Goal: Information Seeking & Learning: Compare options

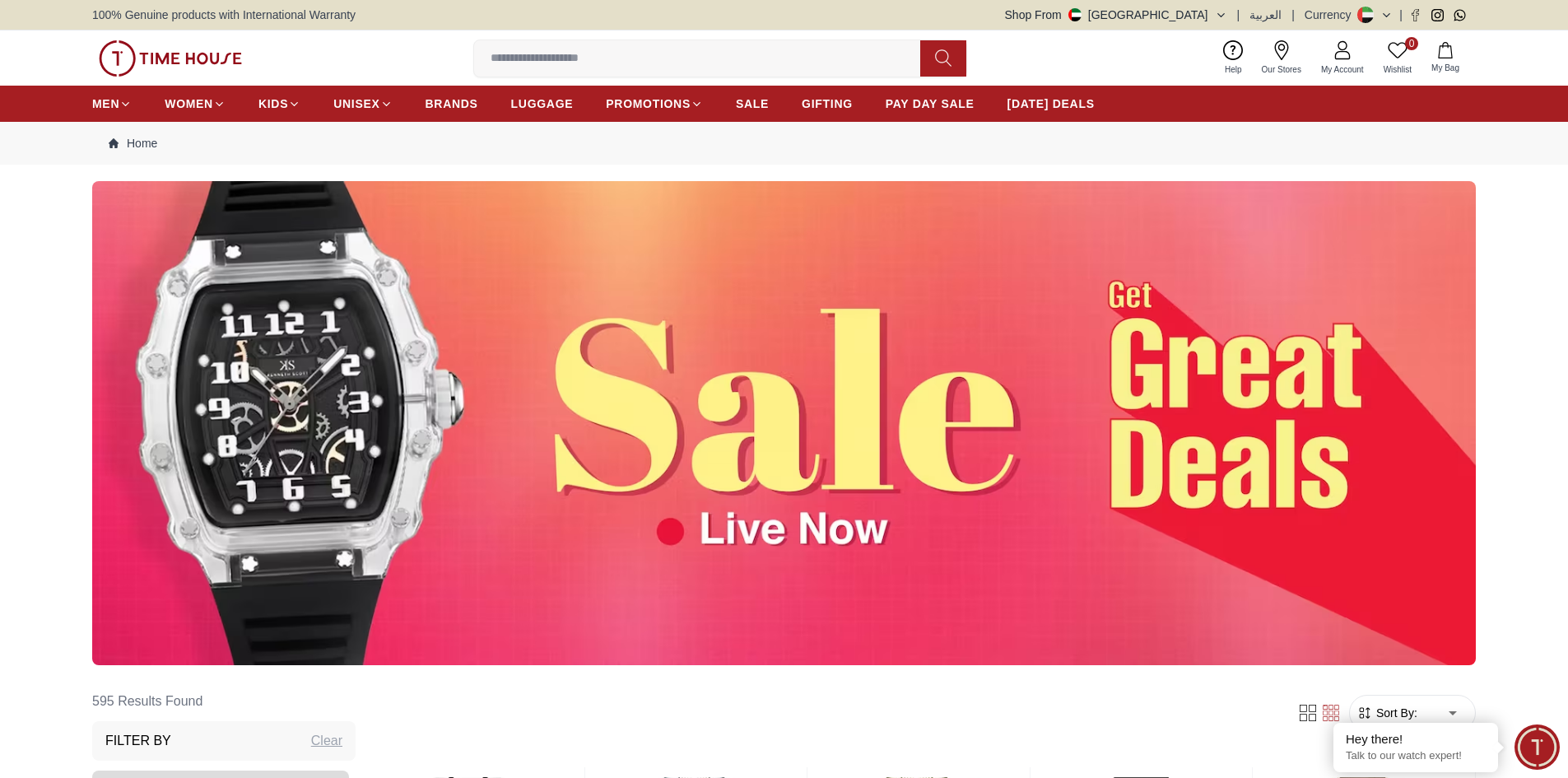
click at [780, 469] on img at bounding box center [784, 422] width 1384 height 484
click at [799, 543] on img at bounding box center [784, 422] width 1384 height 484
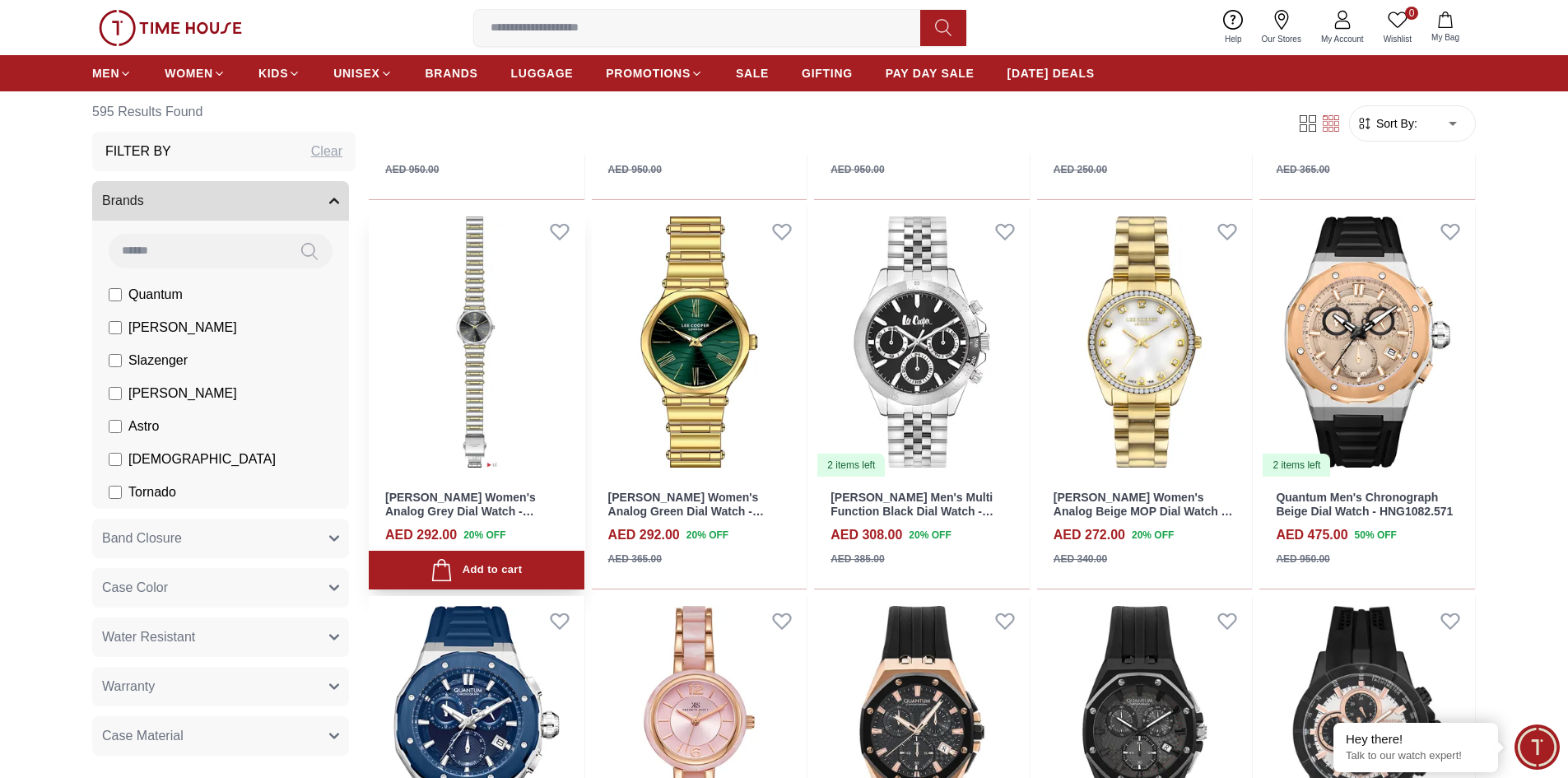
scroll to position [988, 0]
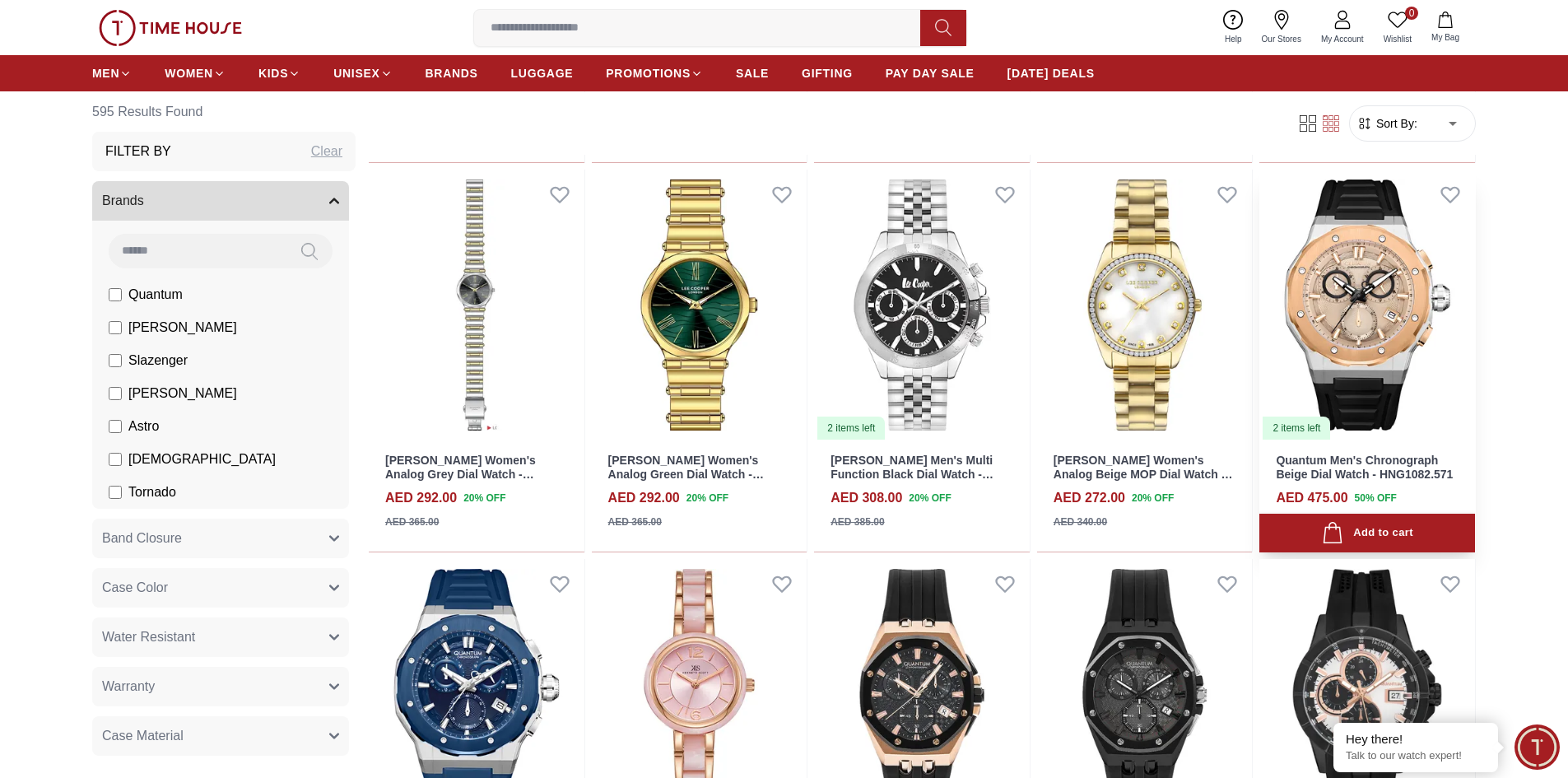
click at [1356, 299] on img at bounding box center [1366, 305] width 215 height 271
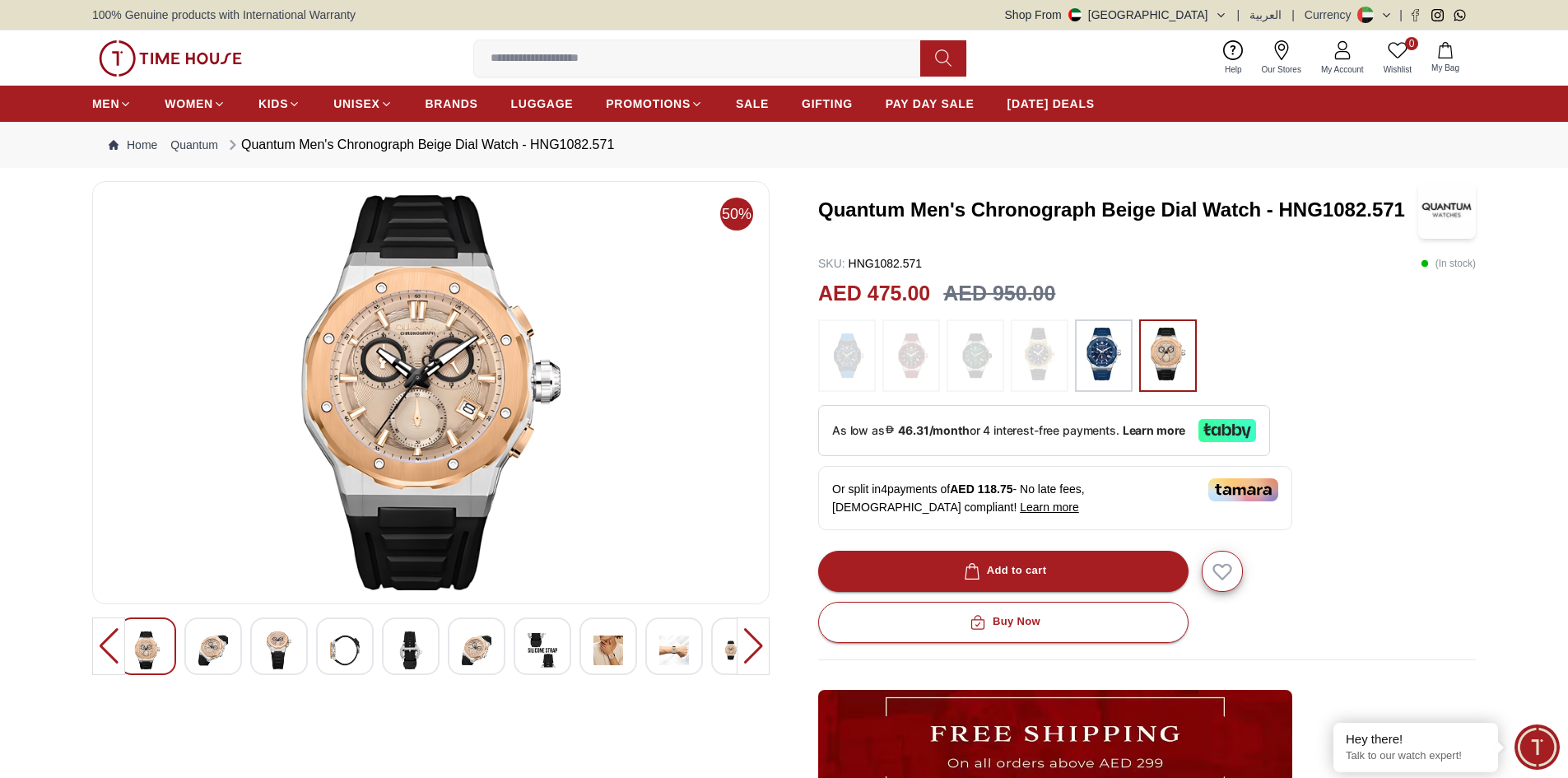
click at [1091, 361] on img at bounding box center [1103, 354] width 41 height 53
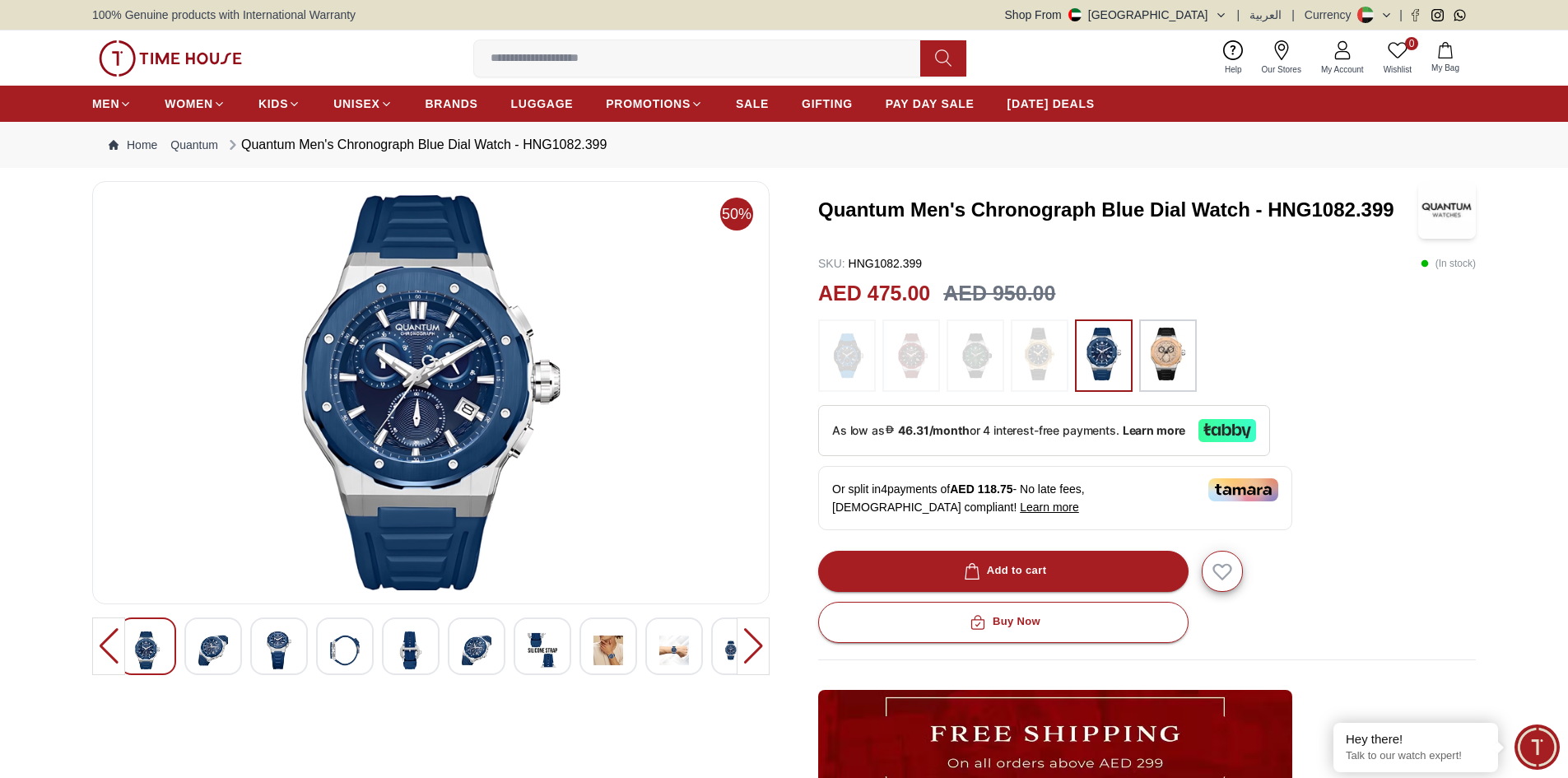
click at [909, 369] on img at bounding box center [911, 356] width 41 height 56
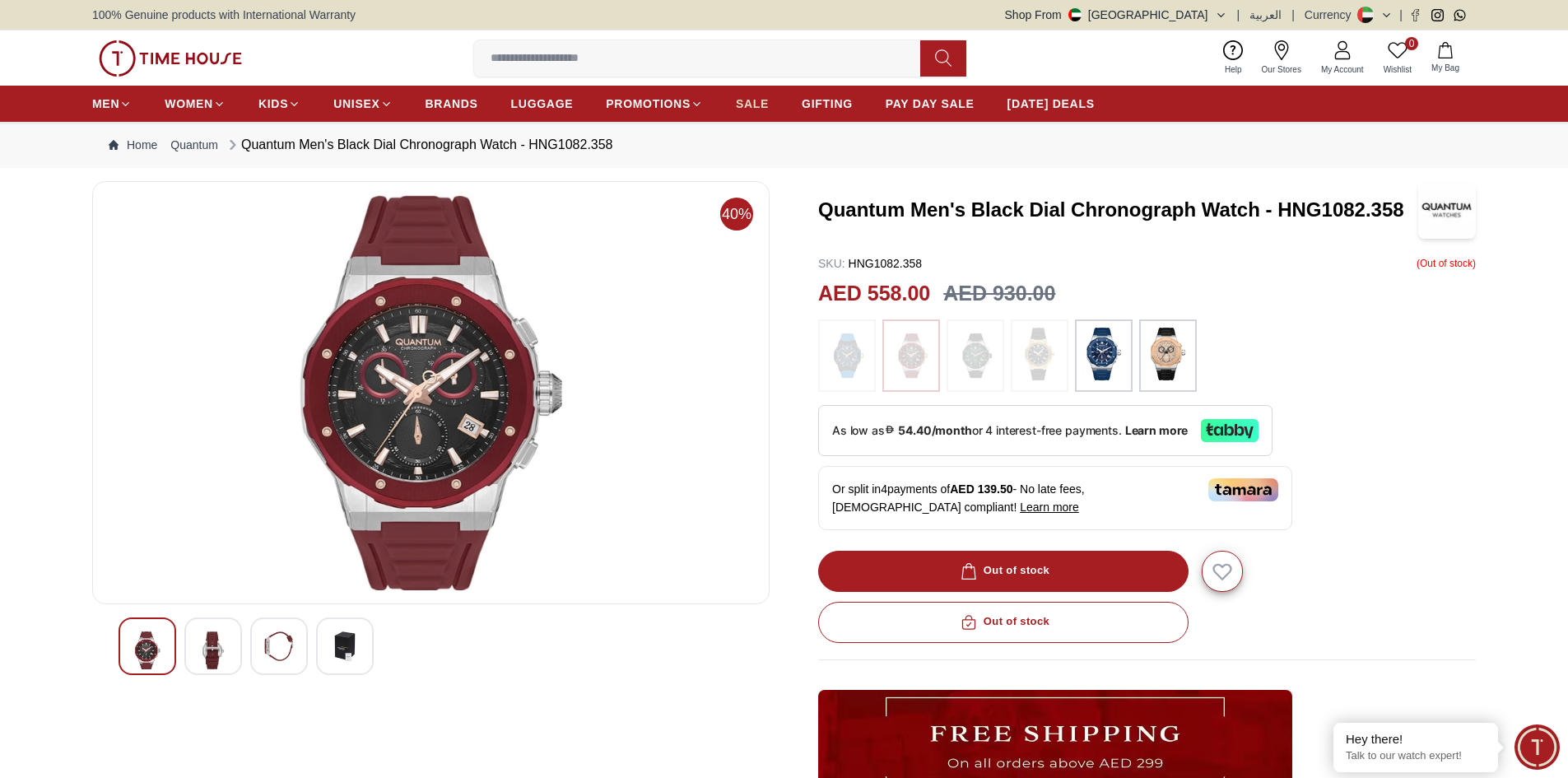
click at [756, 94] on link "SALE" at bounding box center [752, 103] width 33 height 30
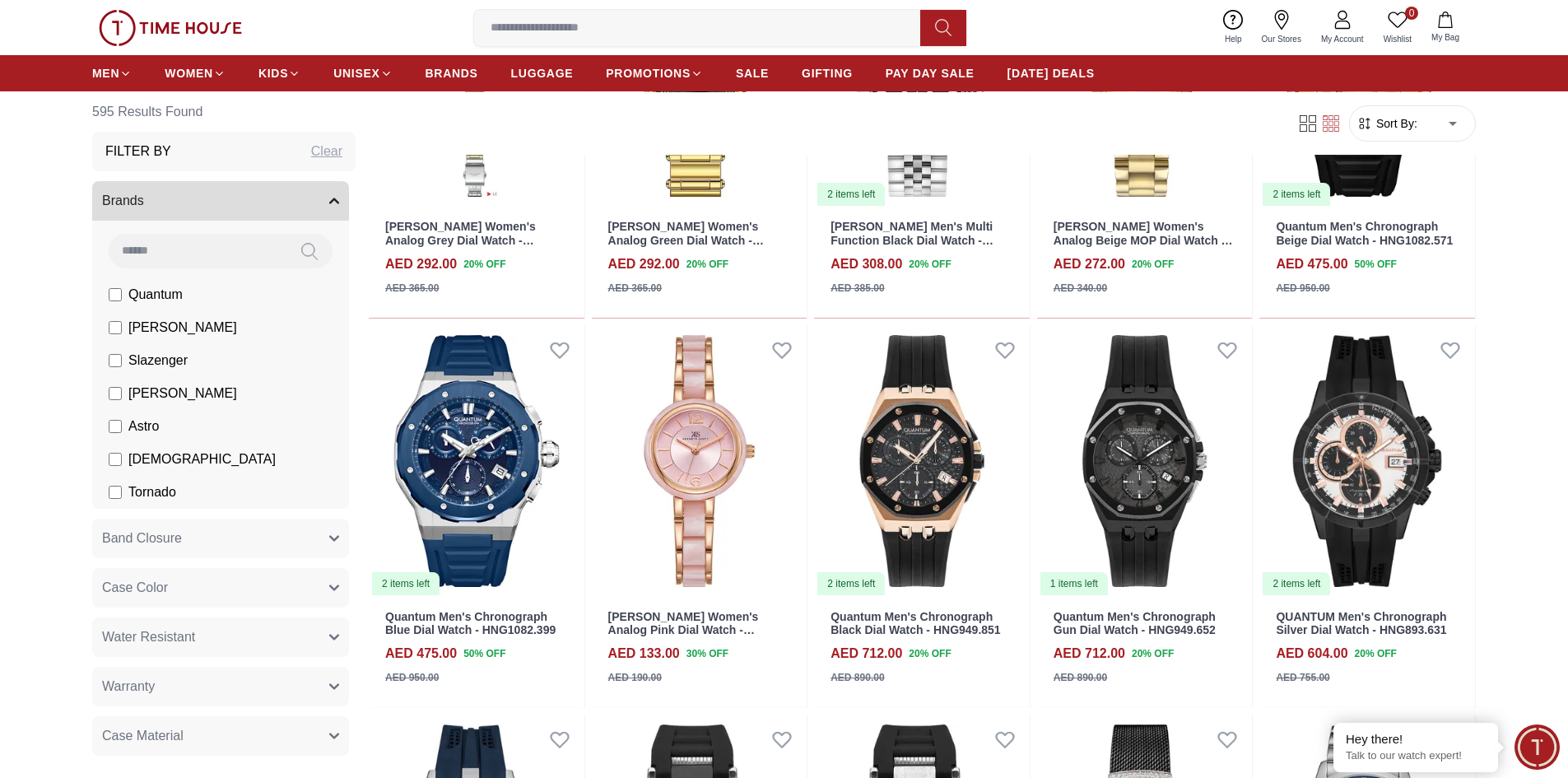
scroll to position [1235, 0]
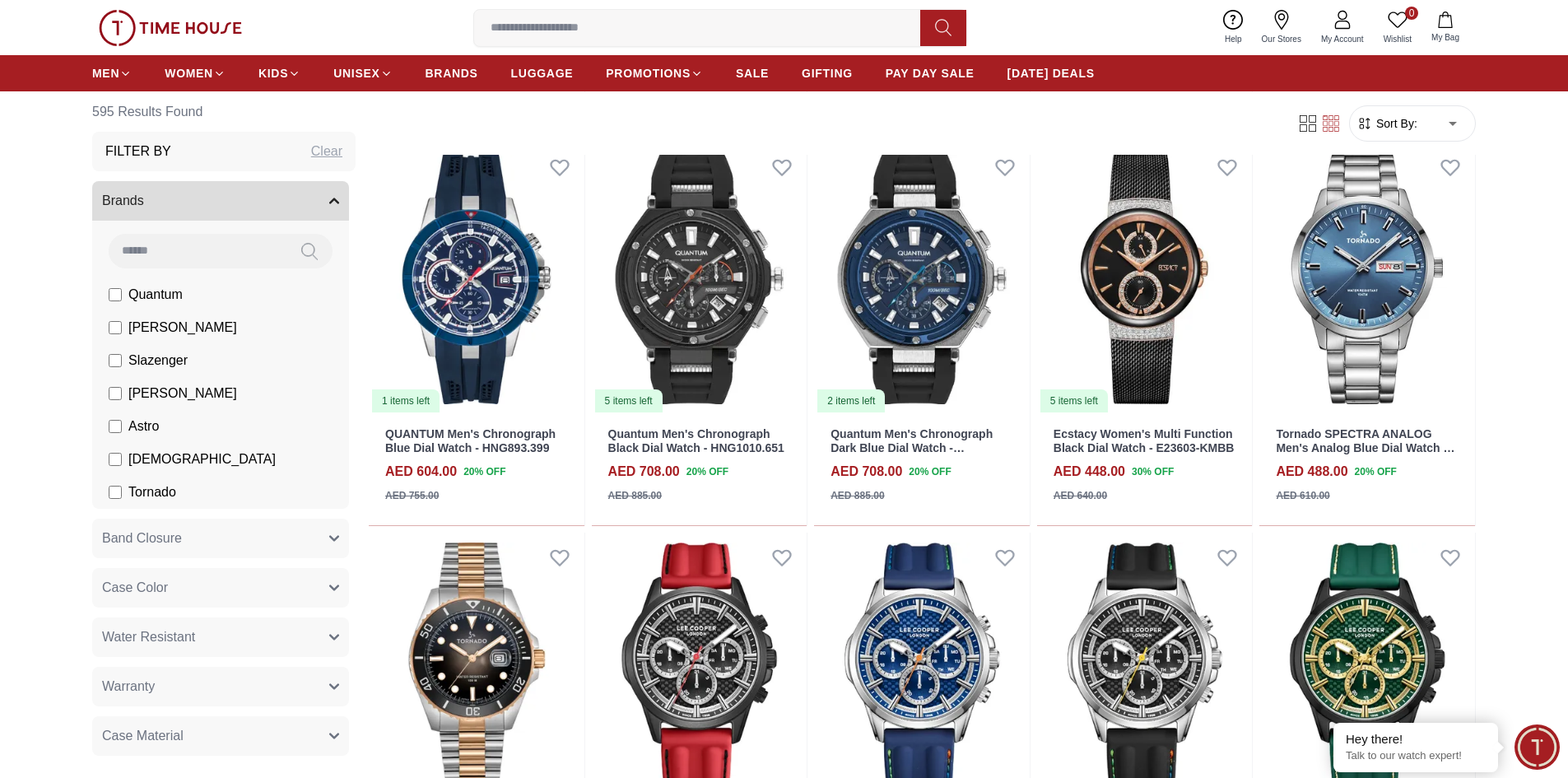
scroll to position [2057, 0]
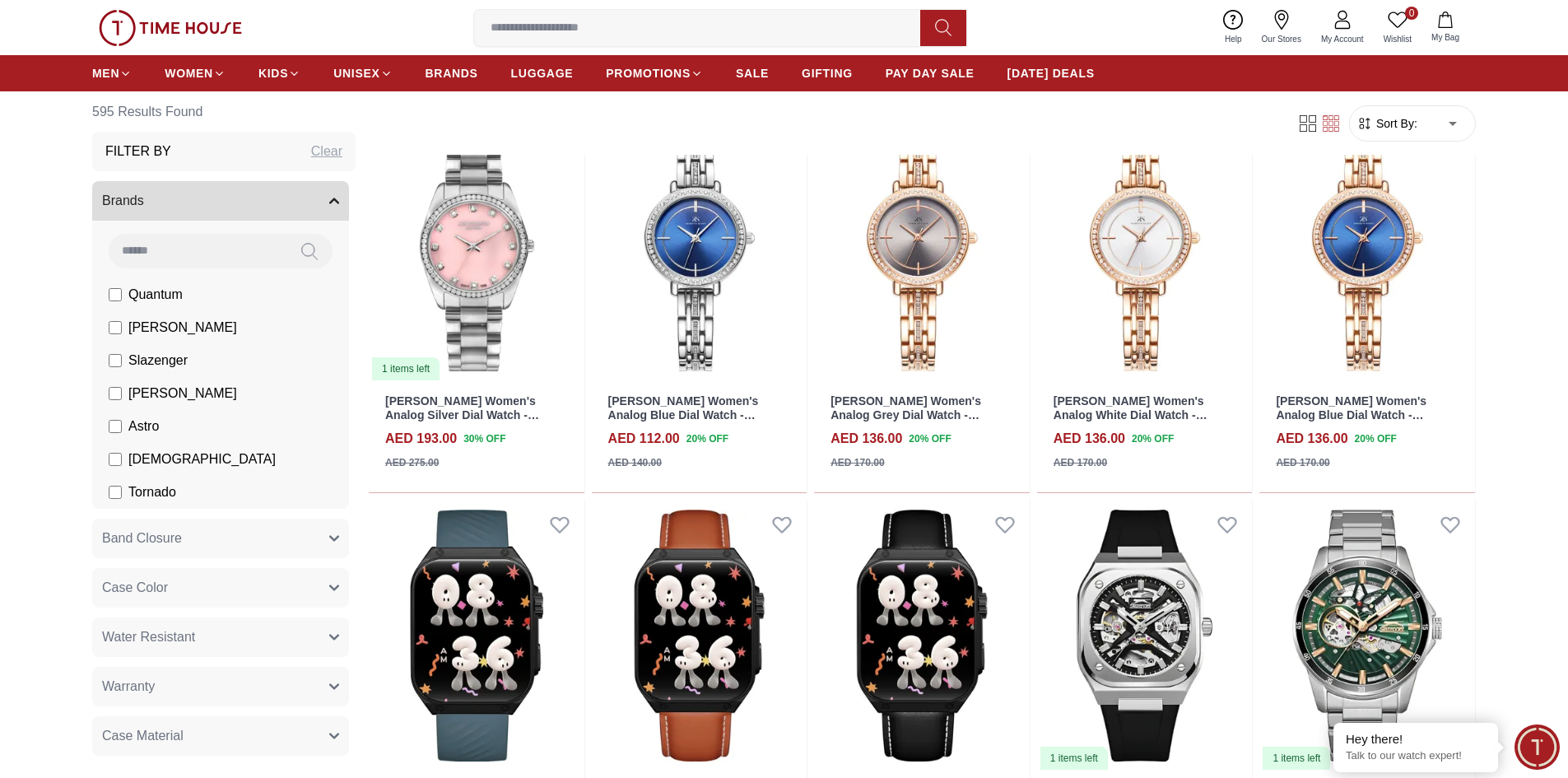
scroll to position [3786, 0]
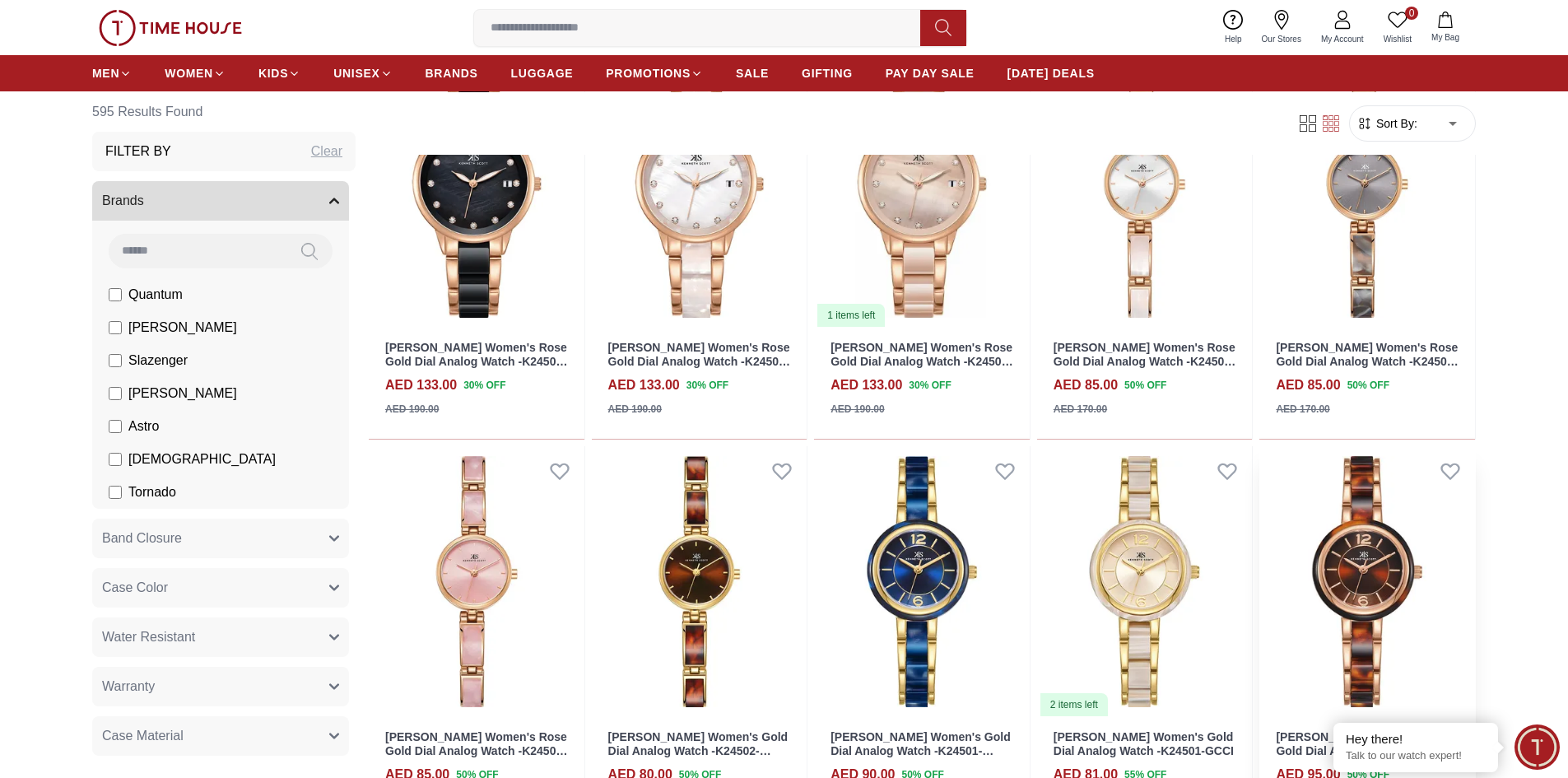
scroll to position [5596, 0]
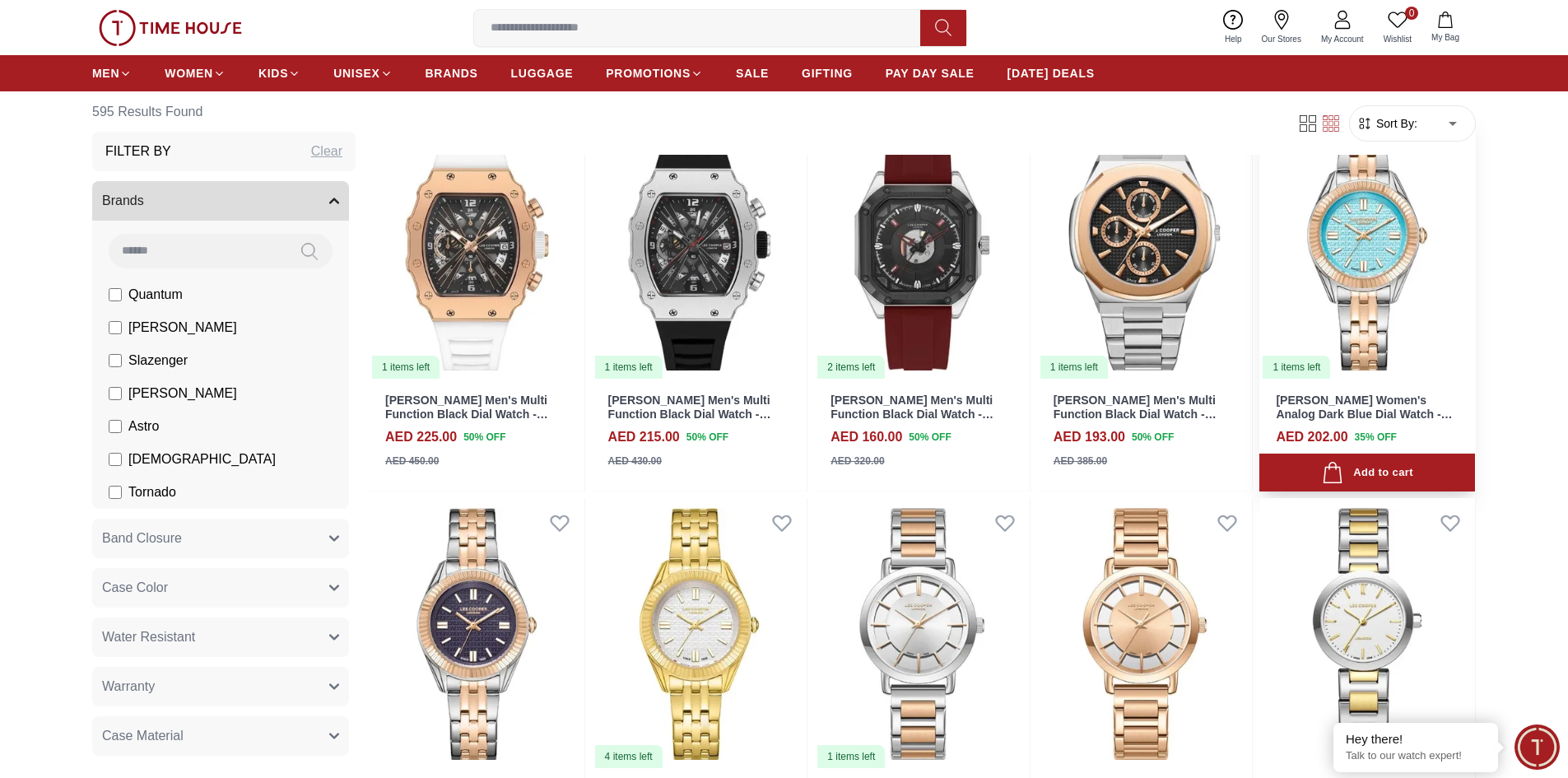
scroll to position [6583, 0]
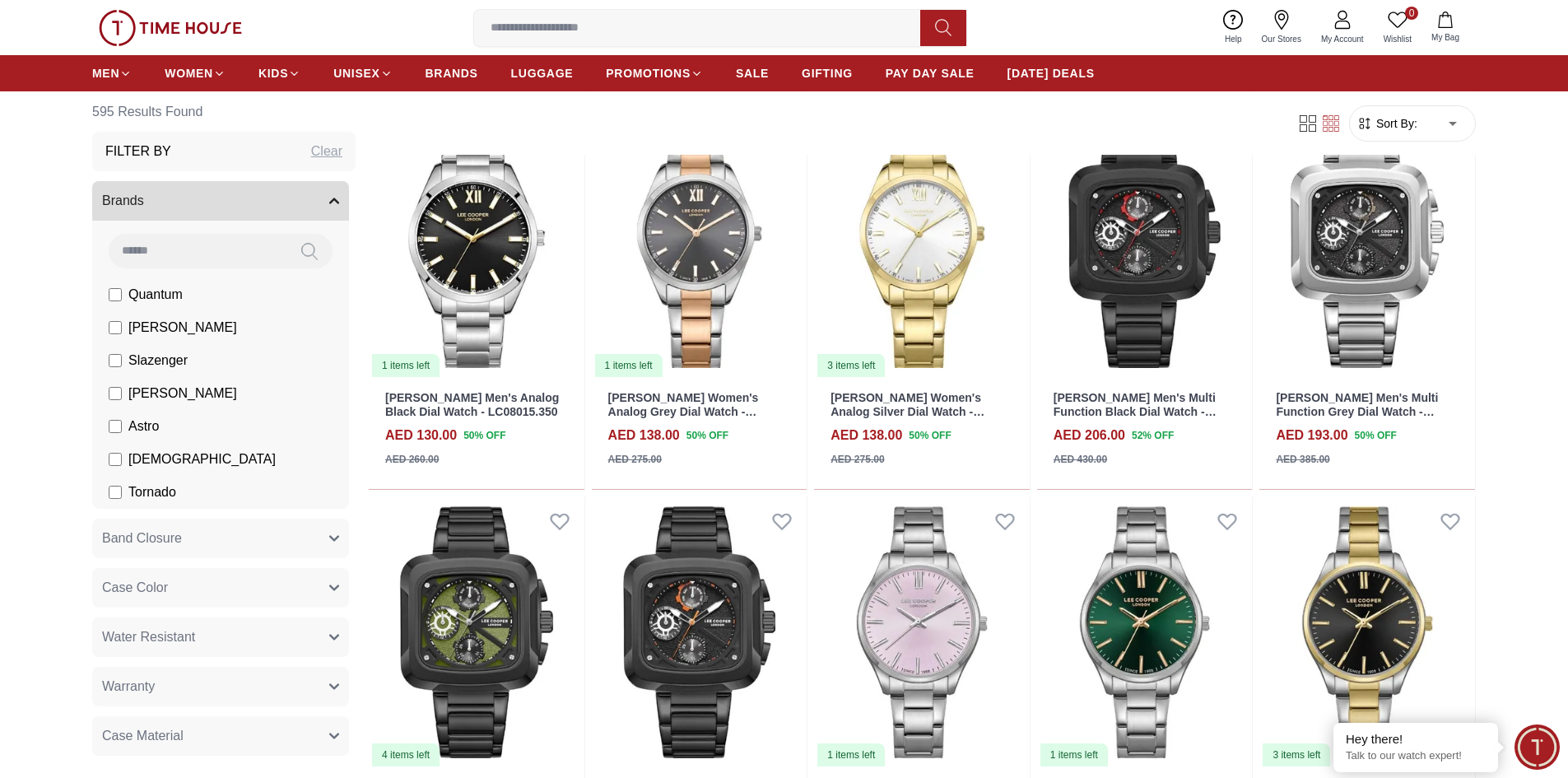
scroll to position [8451, 0]
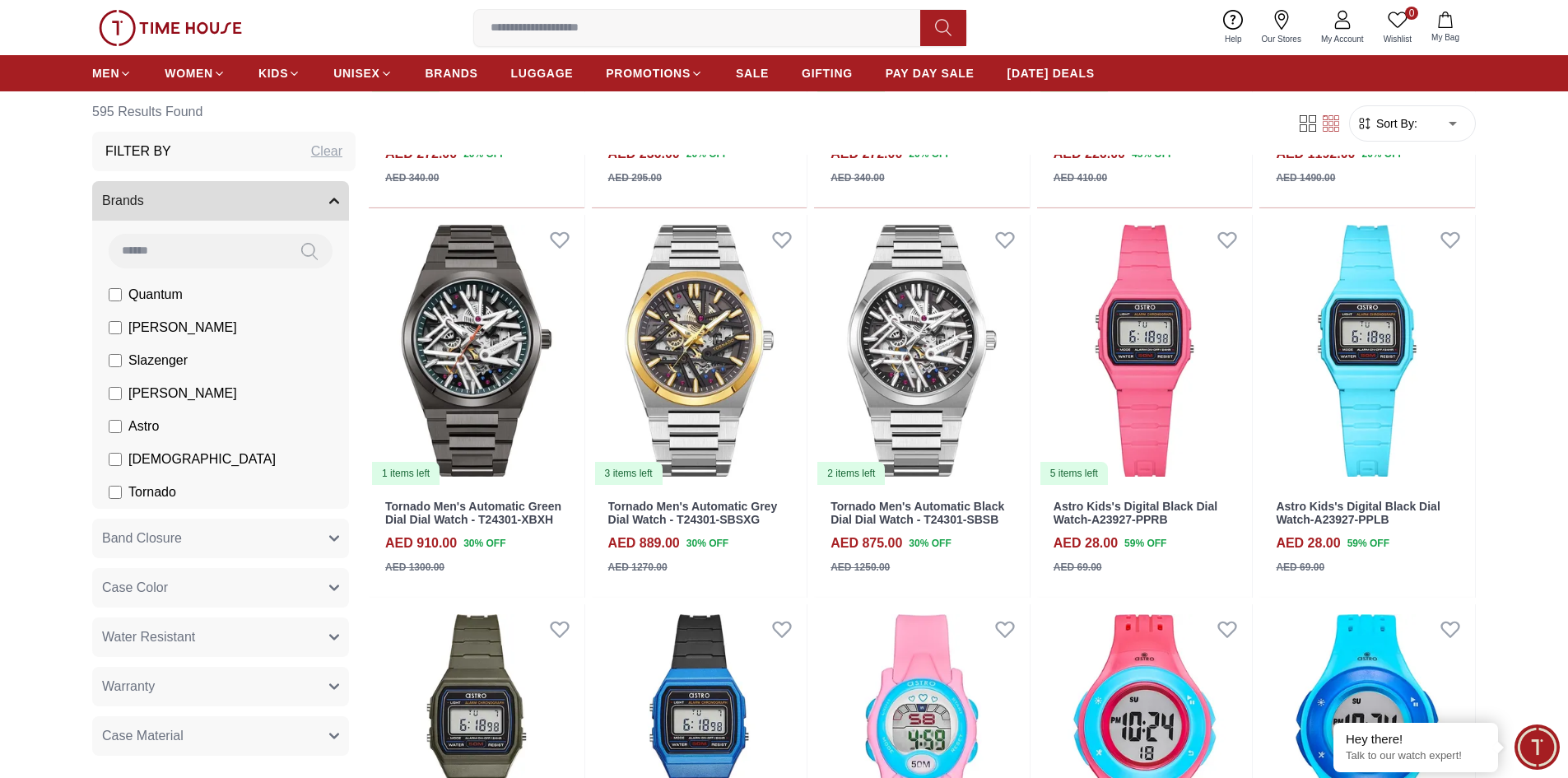
scroll to position [9932, 0]
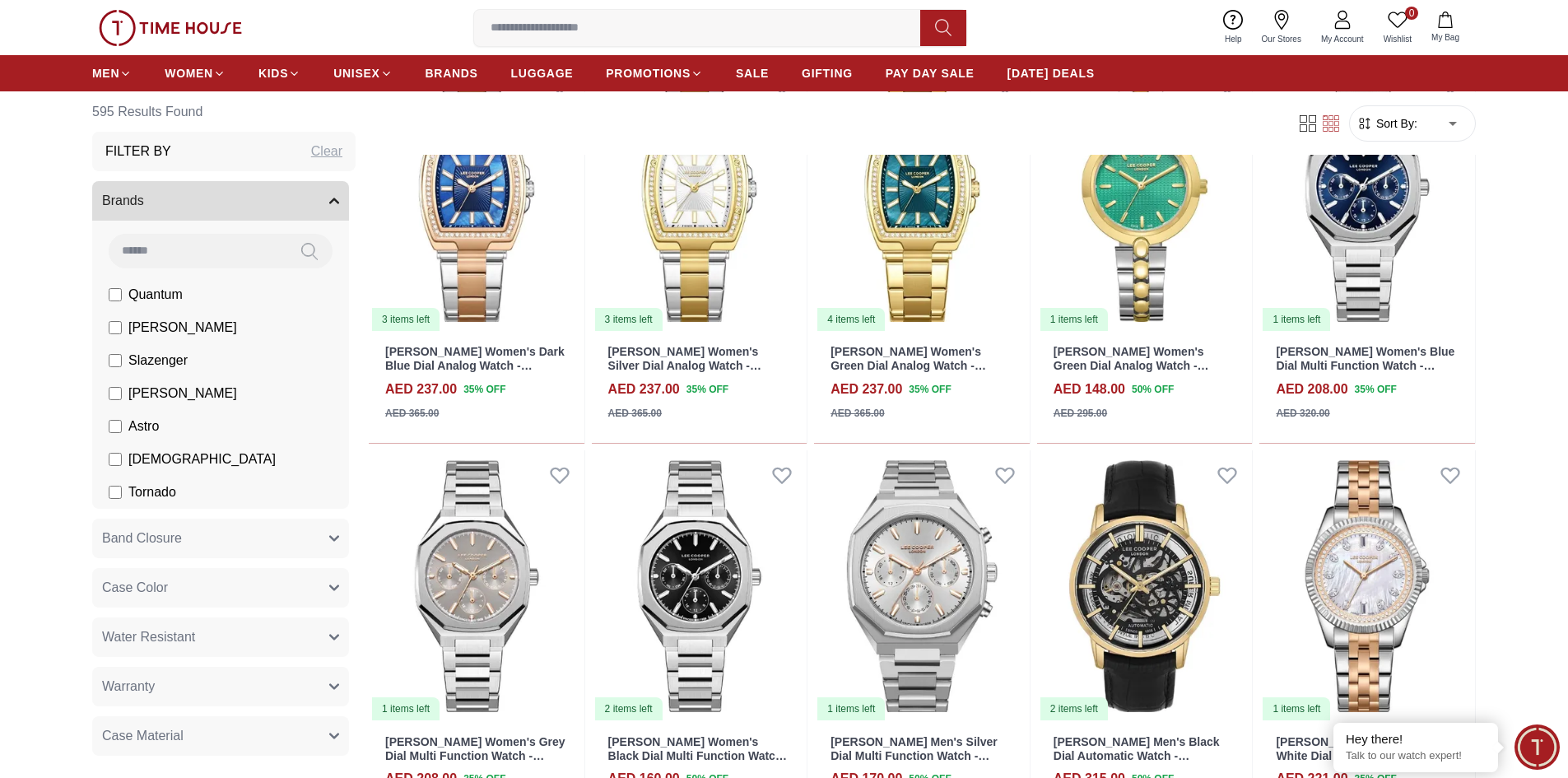
scroll to position [12895, 0]
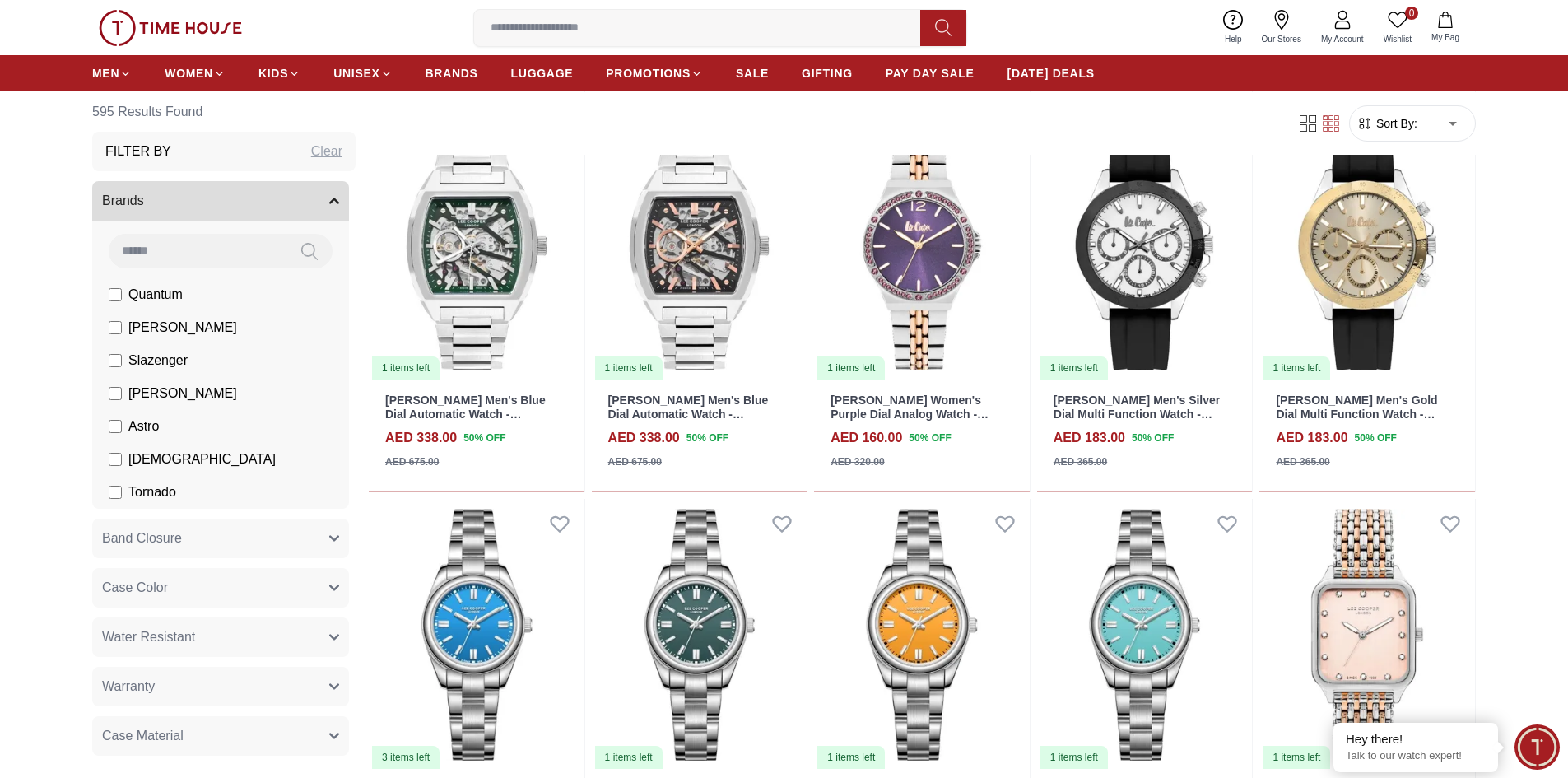
scroll to position [15338, 0]
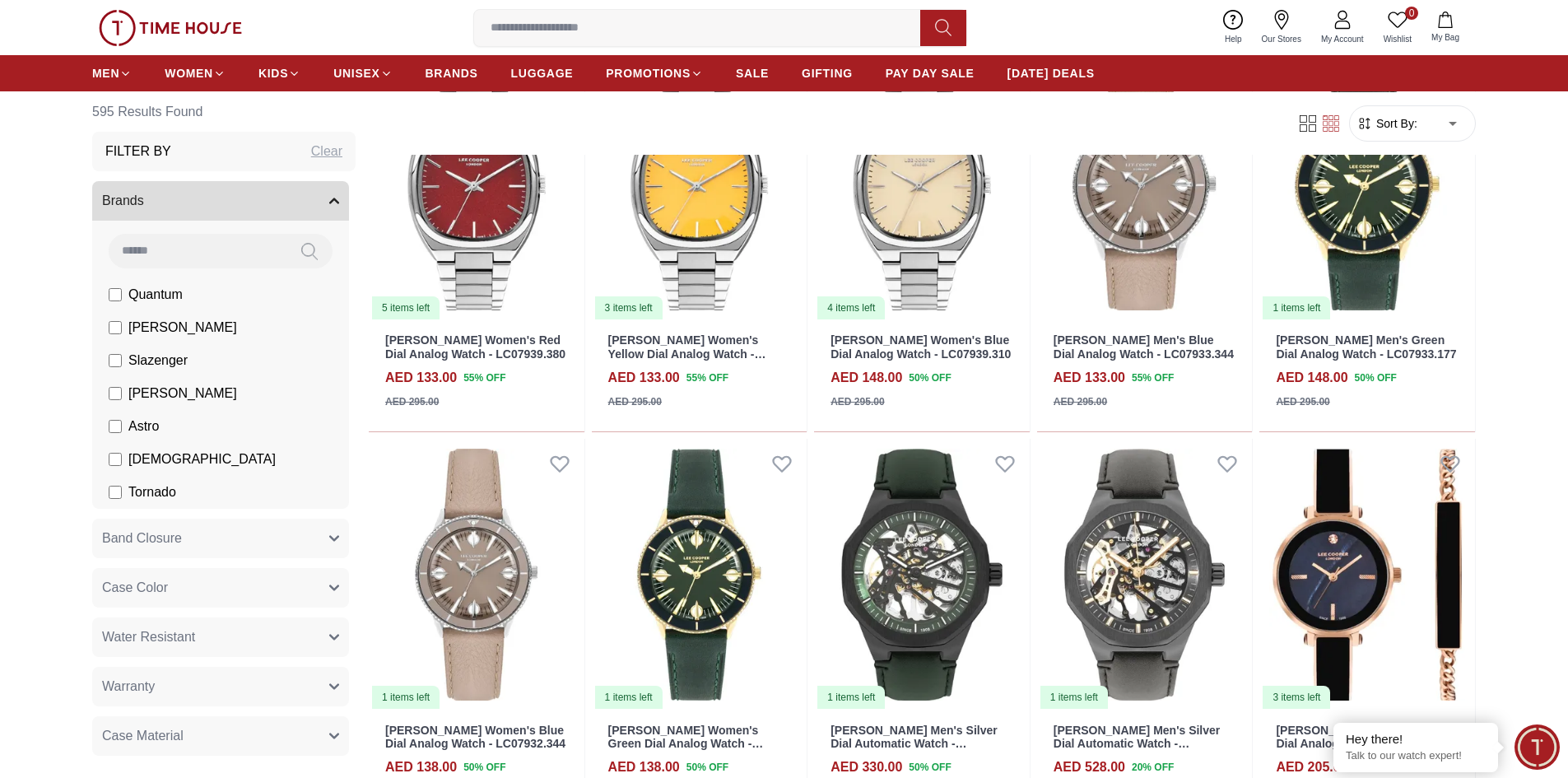
scroll to position [16237, 0]
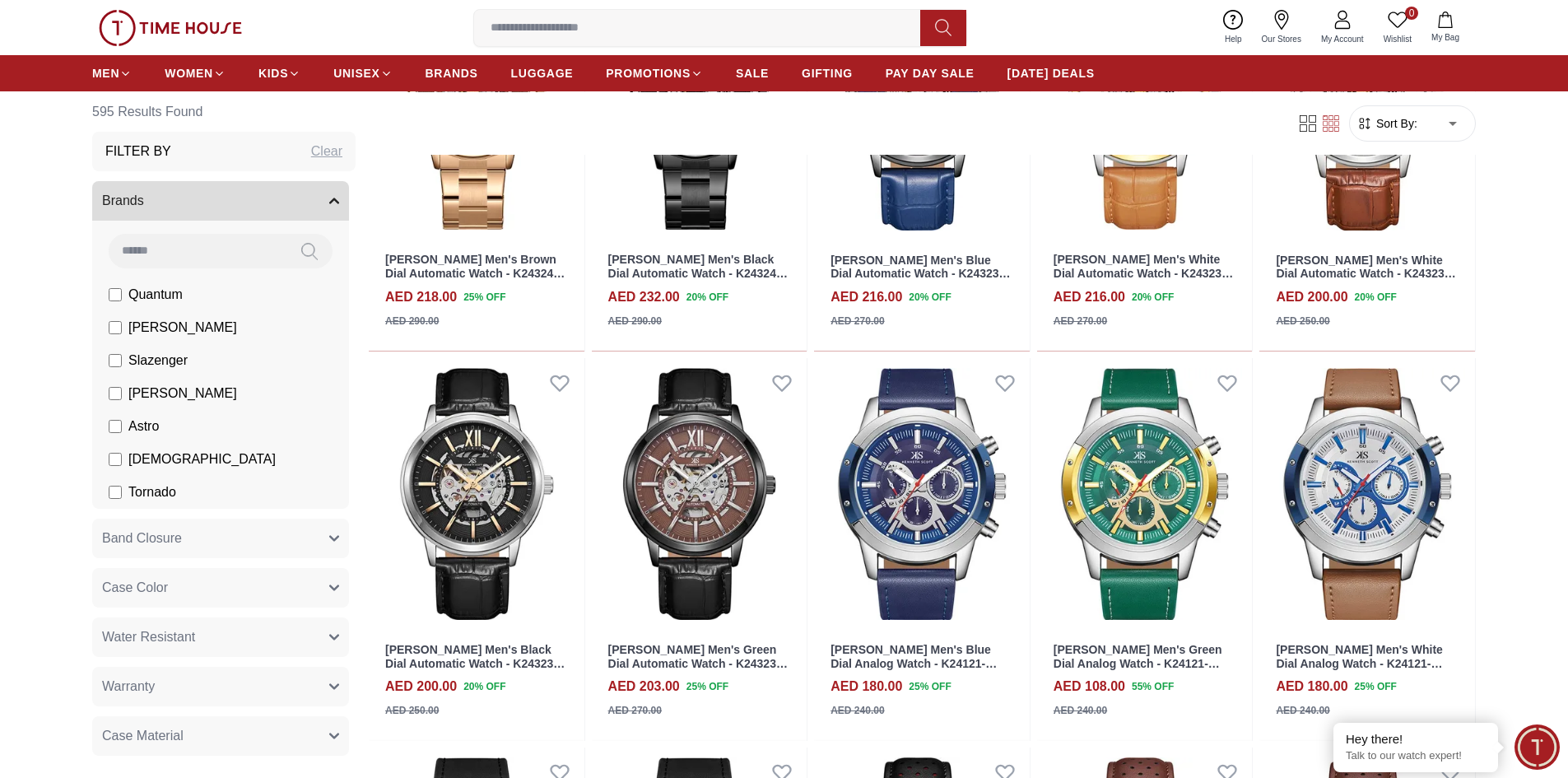
scroll to position [17795, 0]
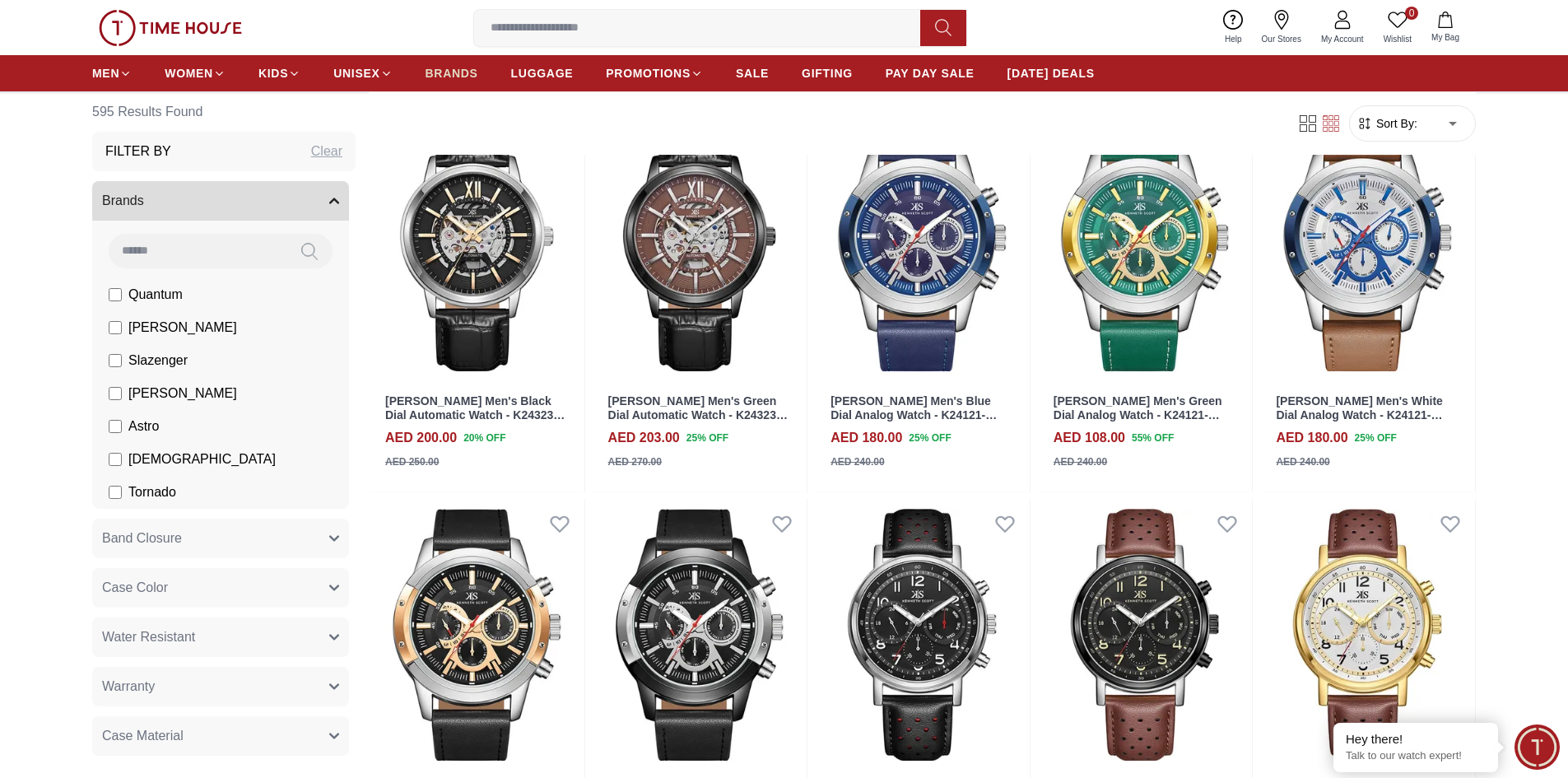
click at [444, 71] on span "BRANDS" at bounding box center [452, 74] width 53 height 16
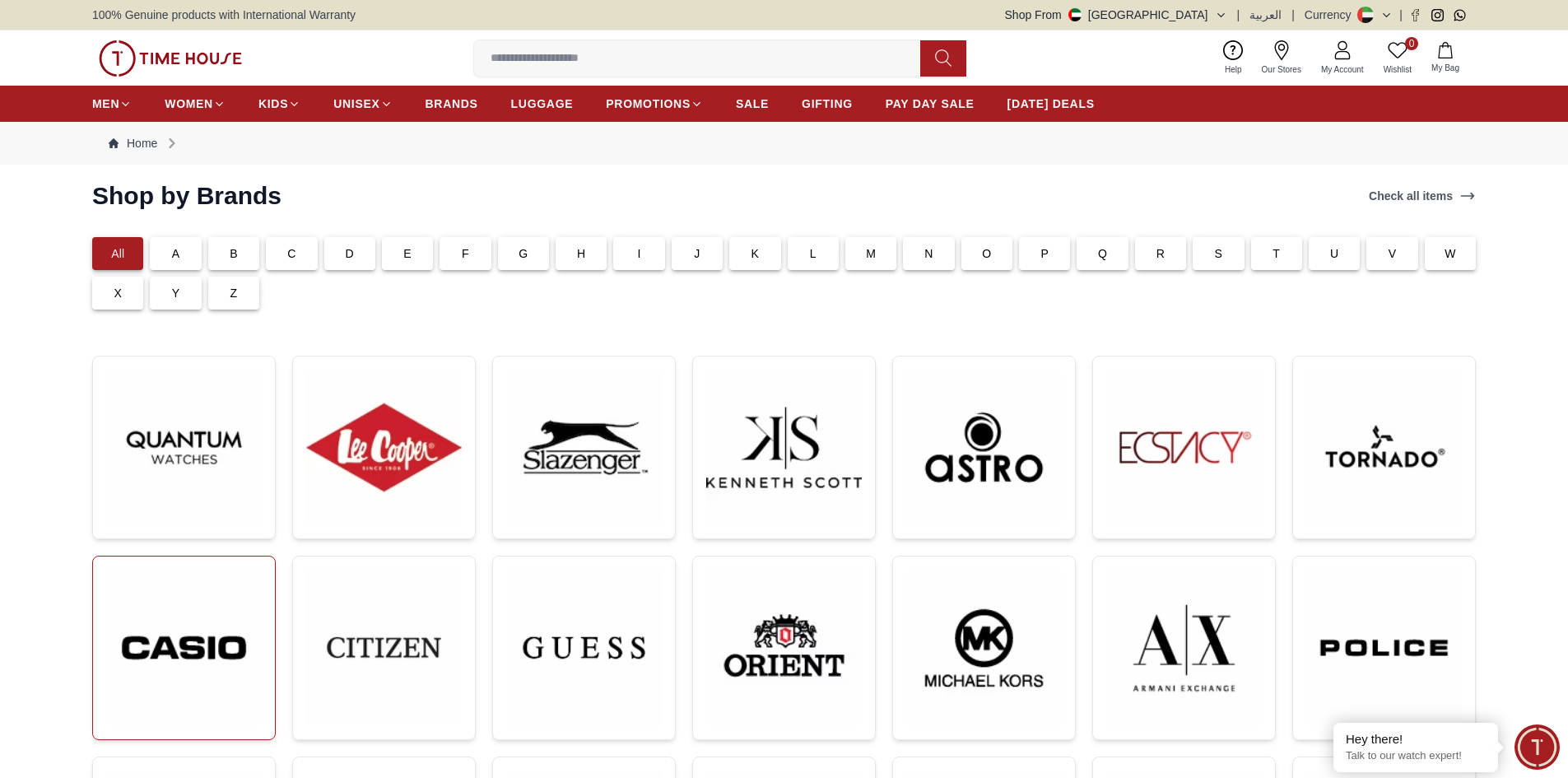
click at [255, 636] on img at bounding box center [183, 647] width 155 height 156
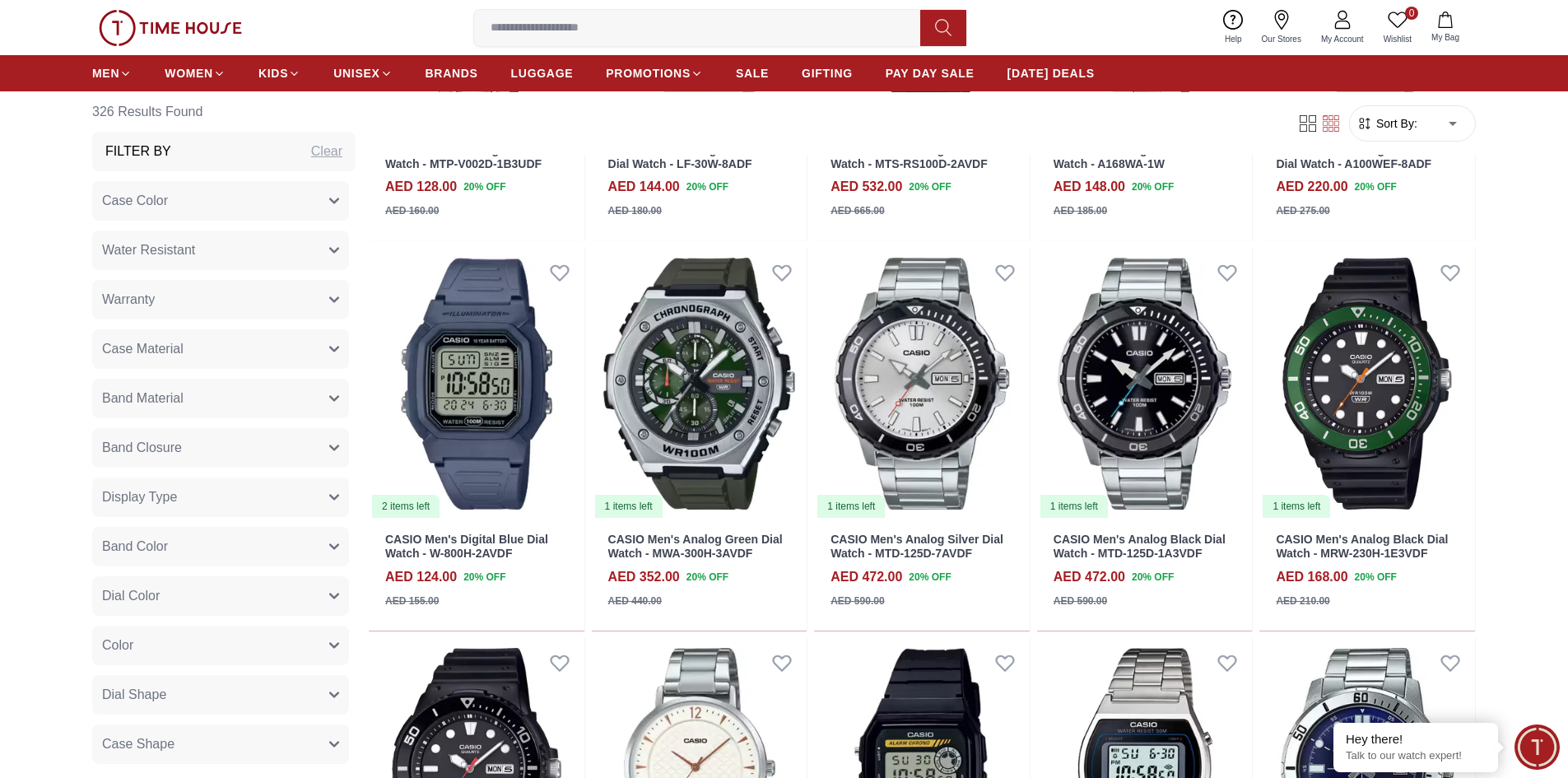
scroll to position [1810, 0]
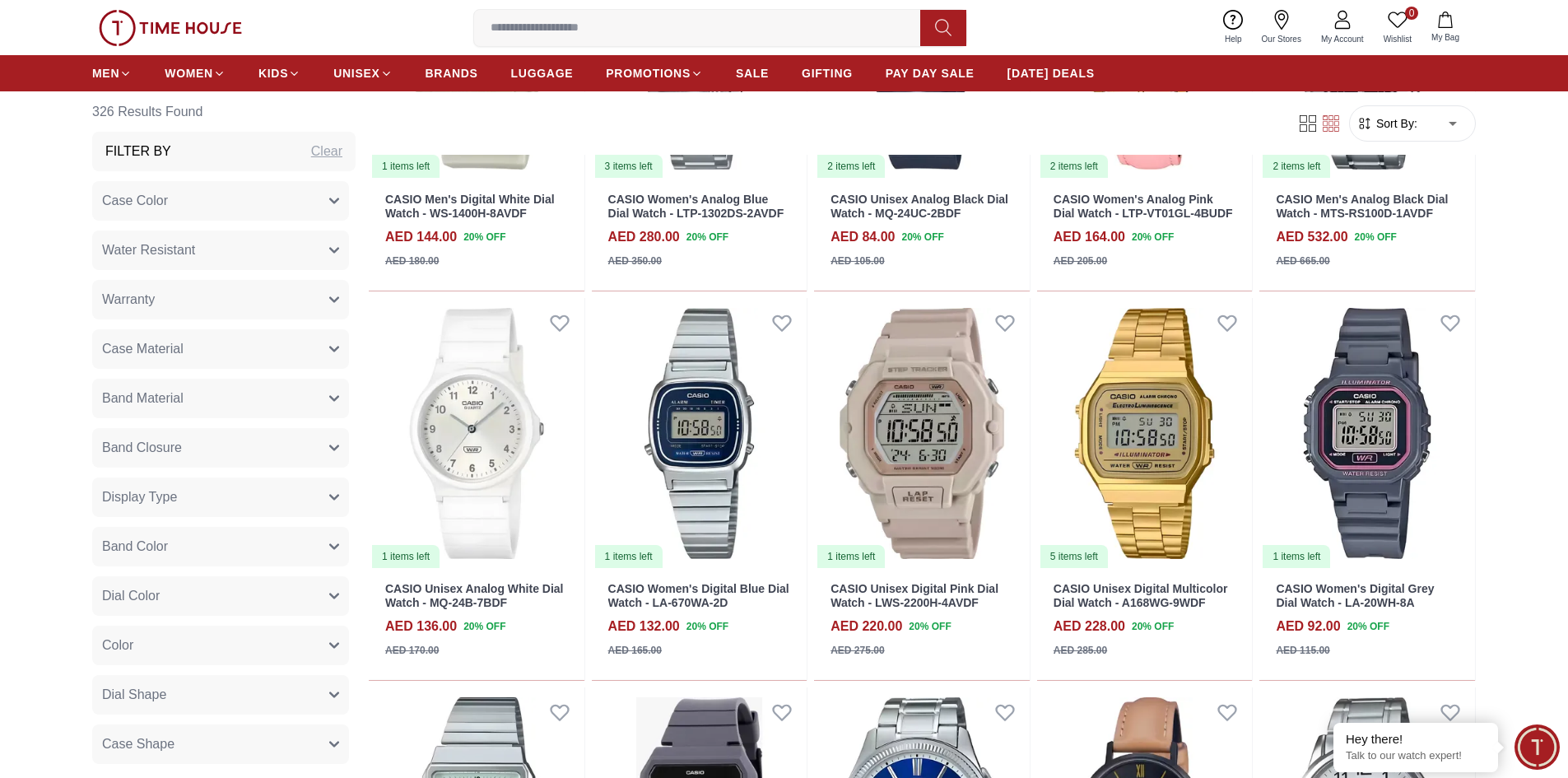
scroll to position [3045, 0]
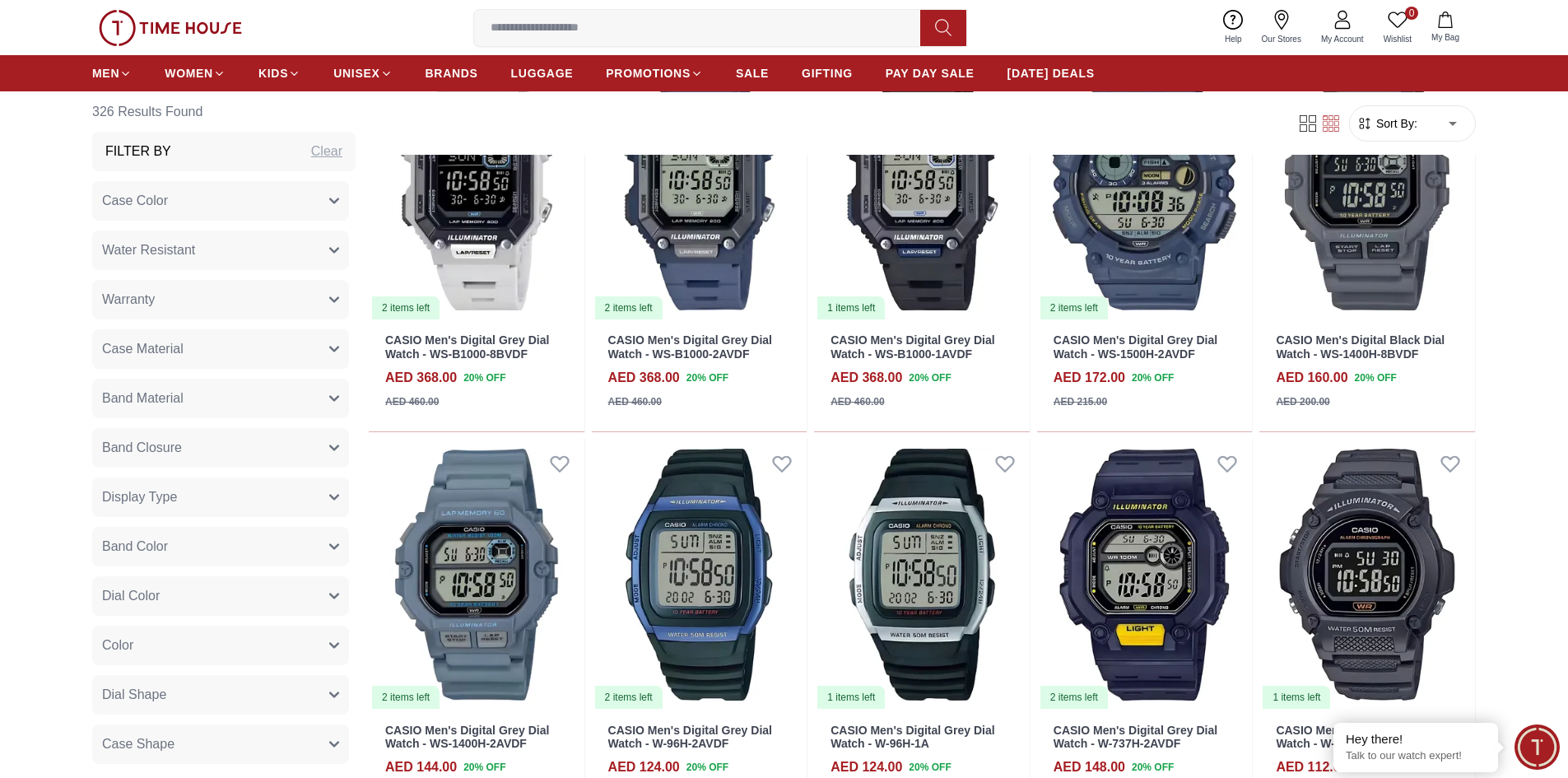
scroll to position [4691, 0]
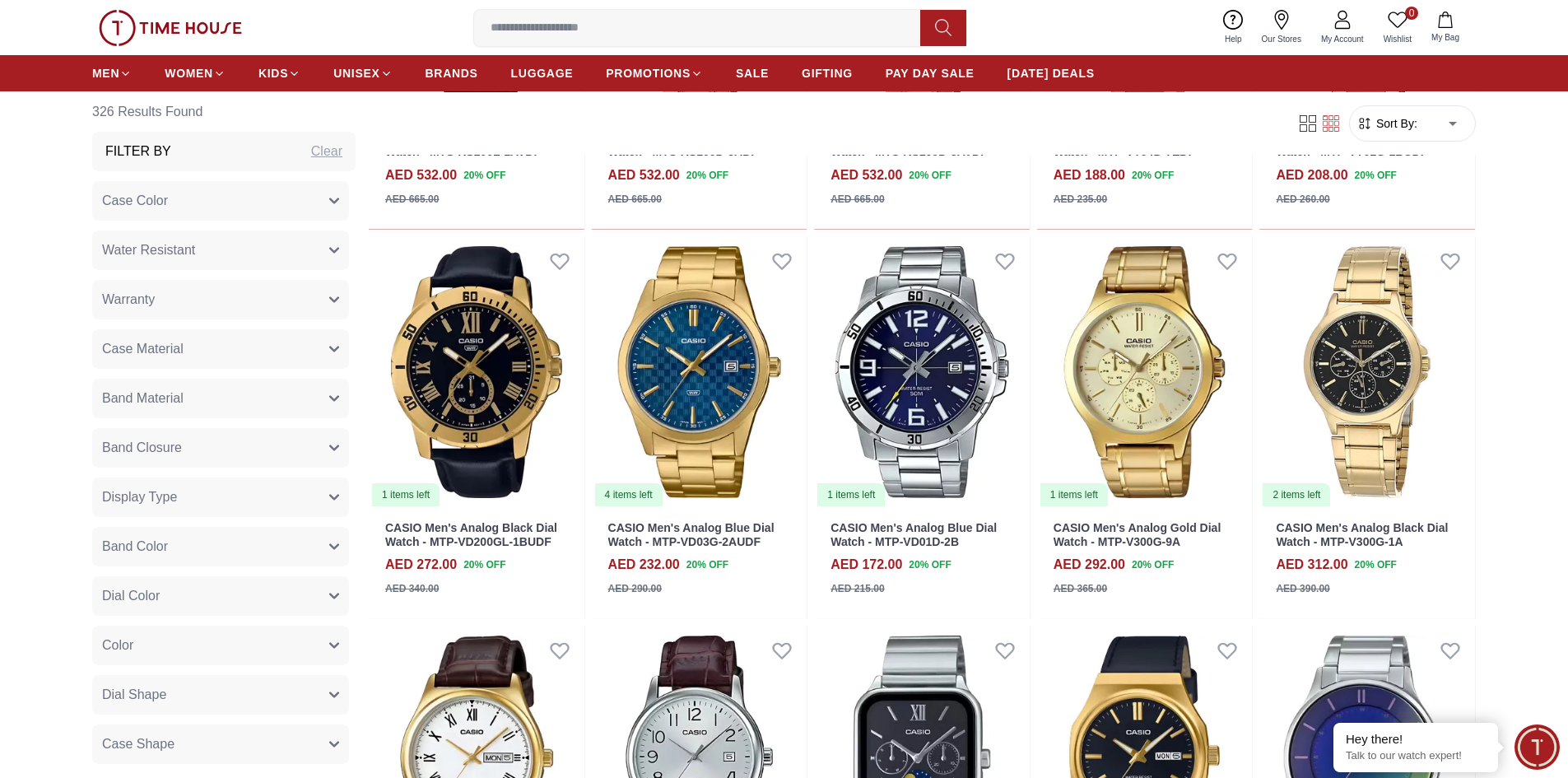
scroll to position [6254, 0]
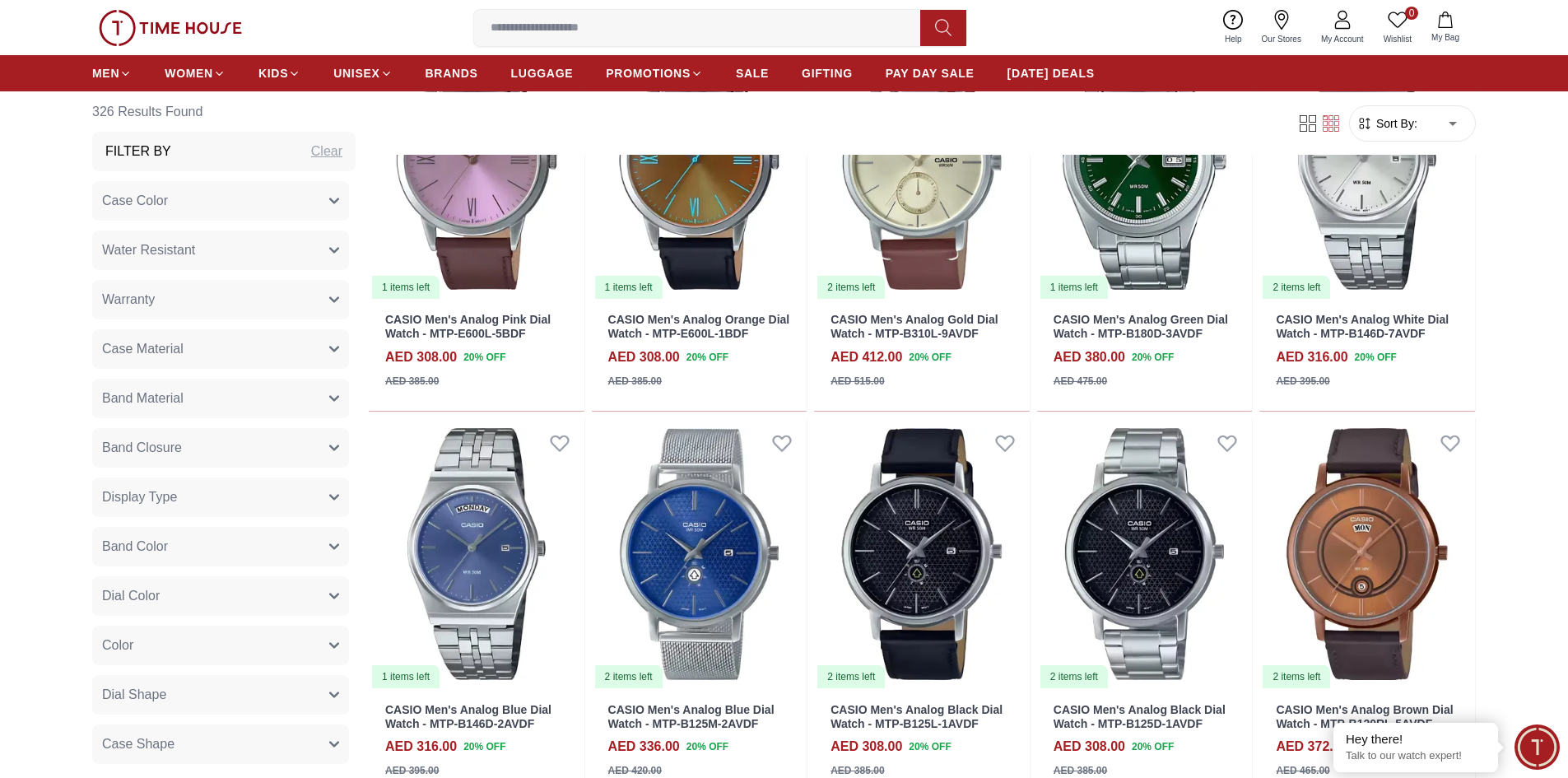
scroll to position [7242, 0]
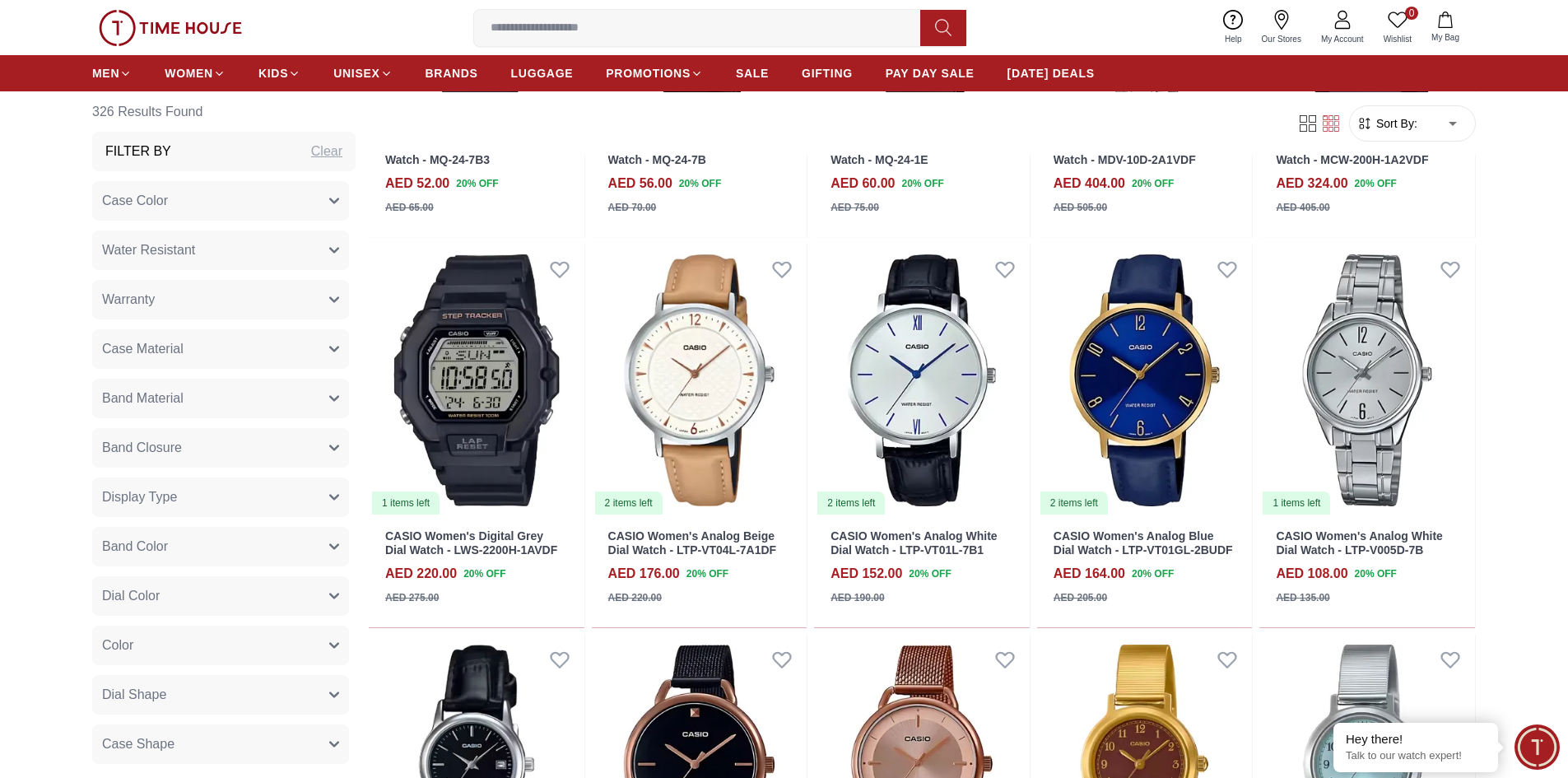
scroll to position [9052, 0]
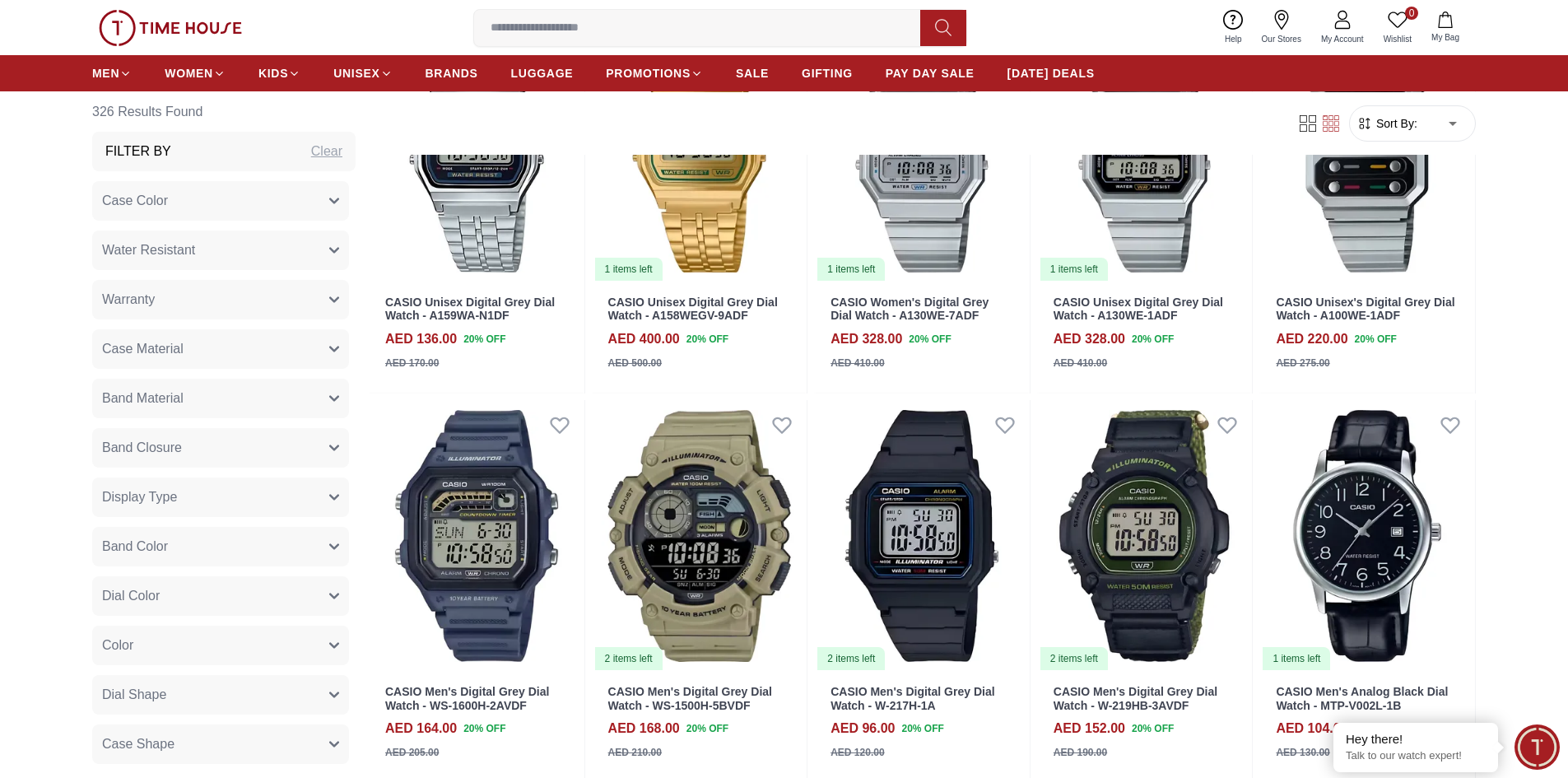
scroll to position [11109, 0]
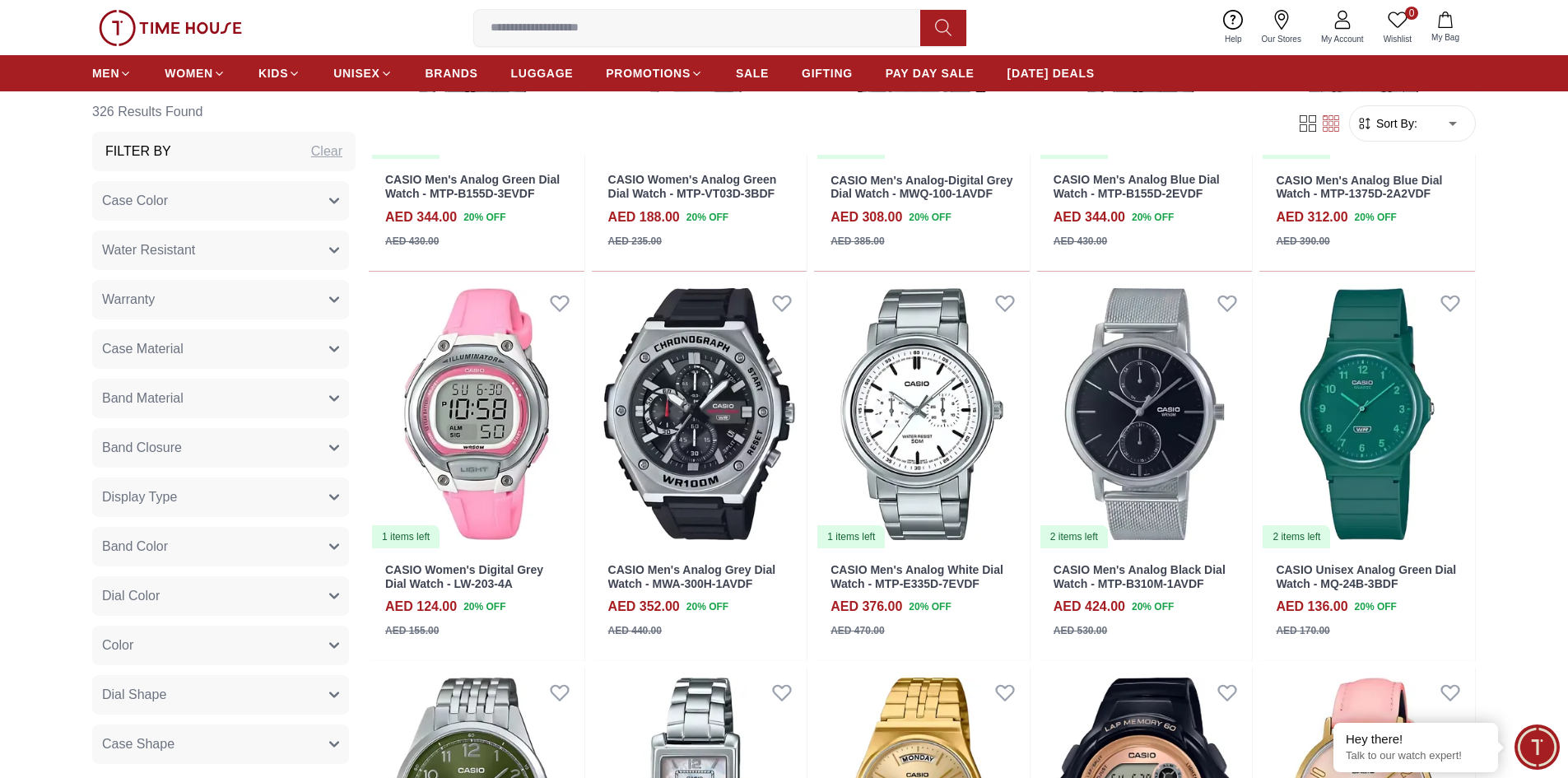
scroll to position [12426, 0]
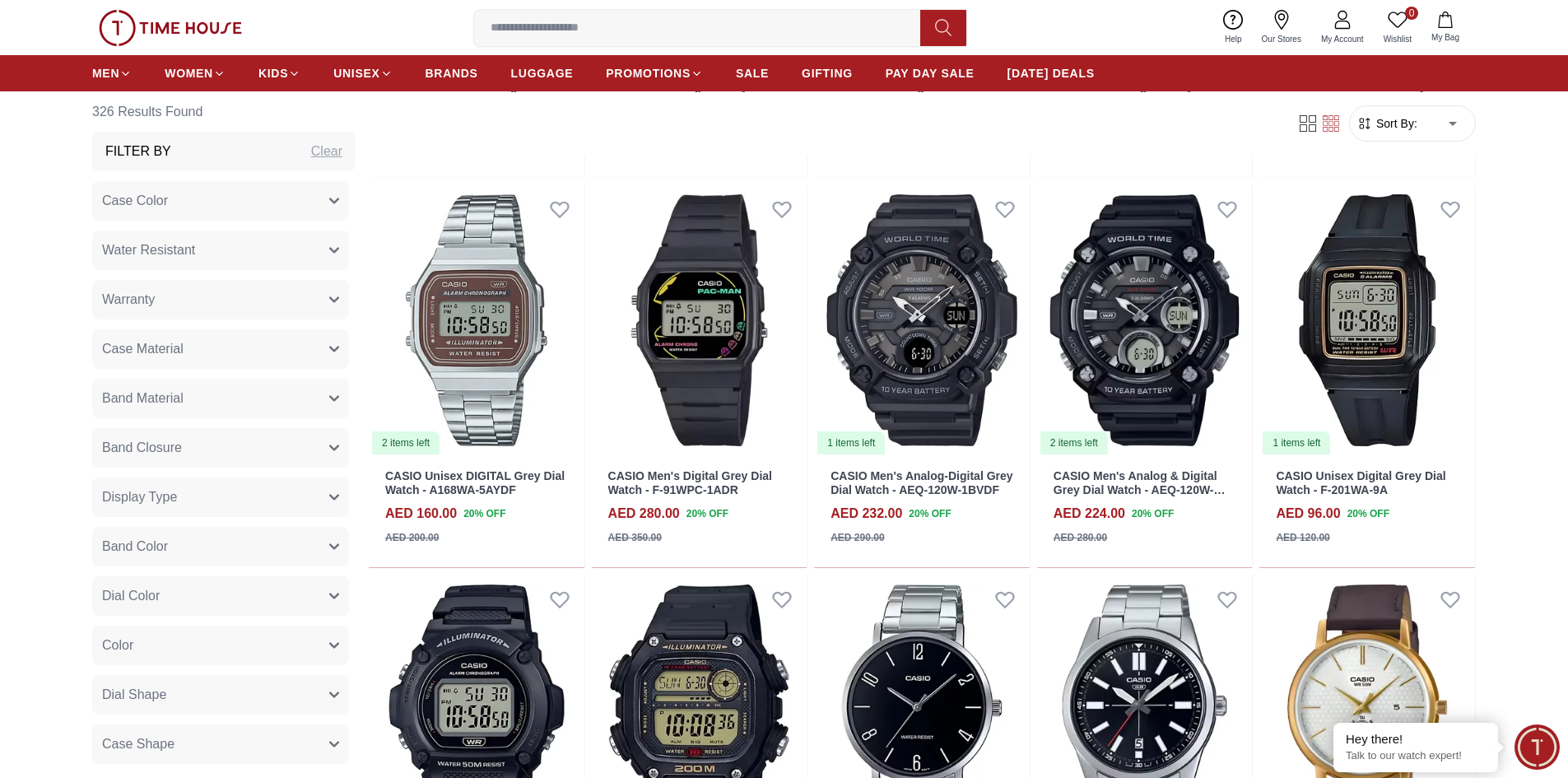
scroll to position [14186, 0]
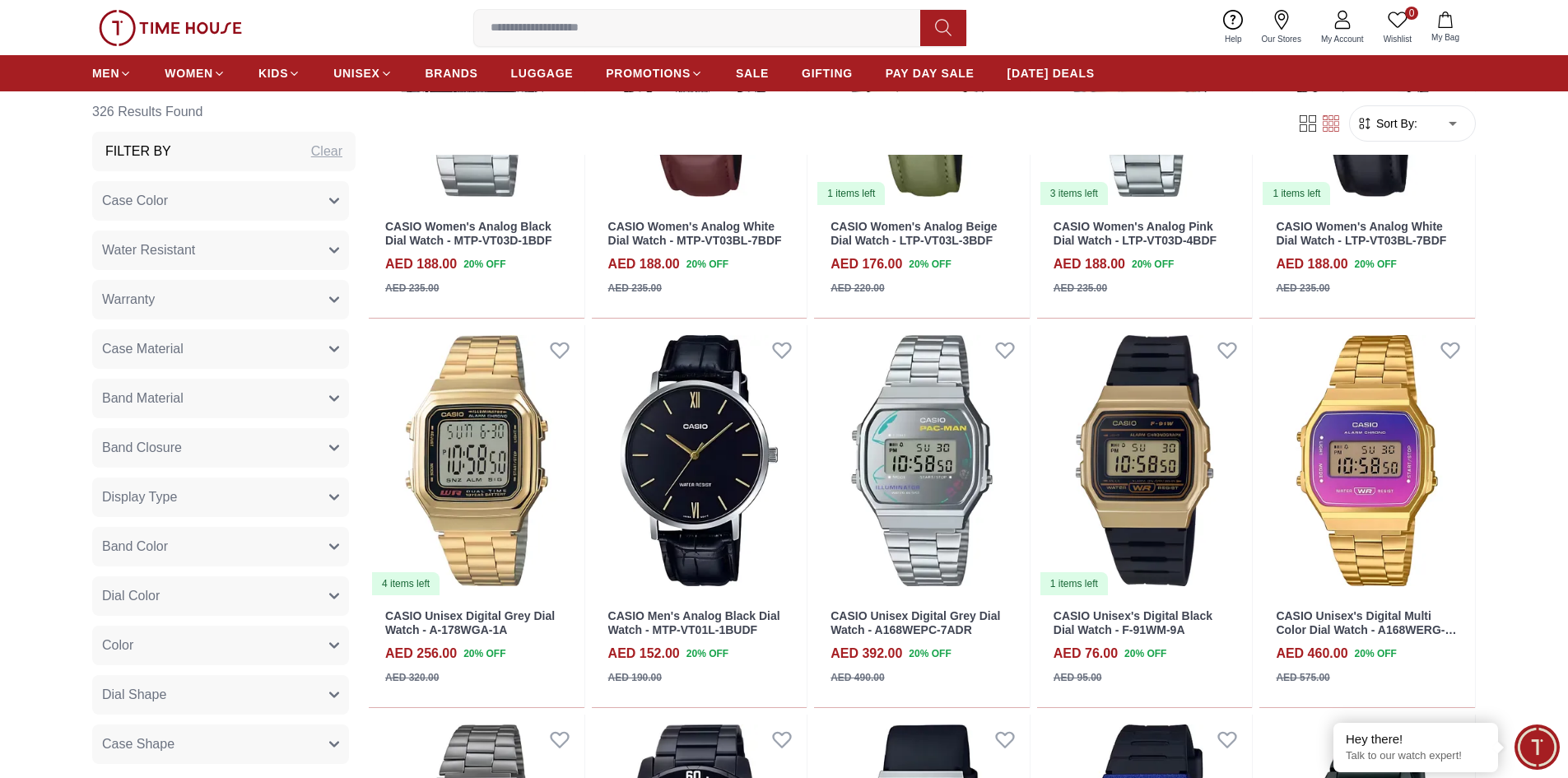
scroll to position [15840, 0]
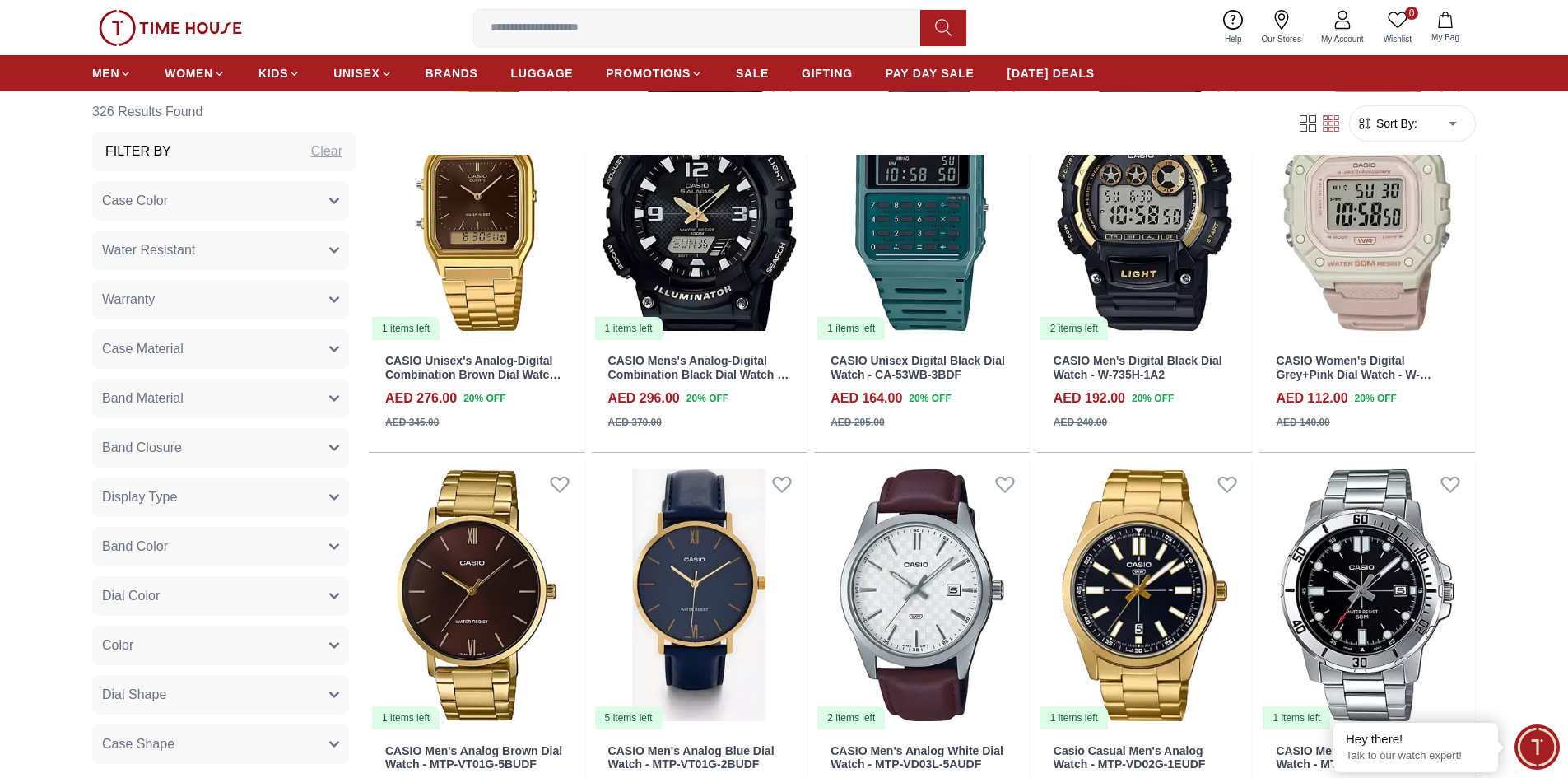
scroll to position [17382, 0]
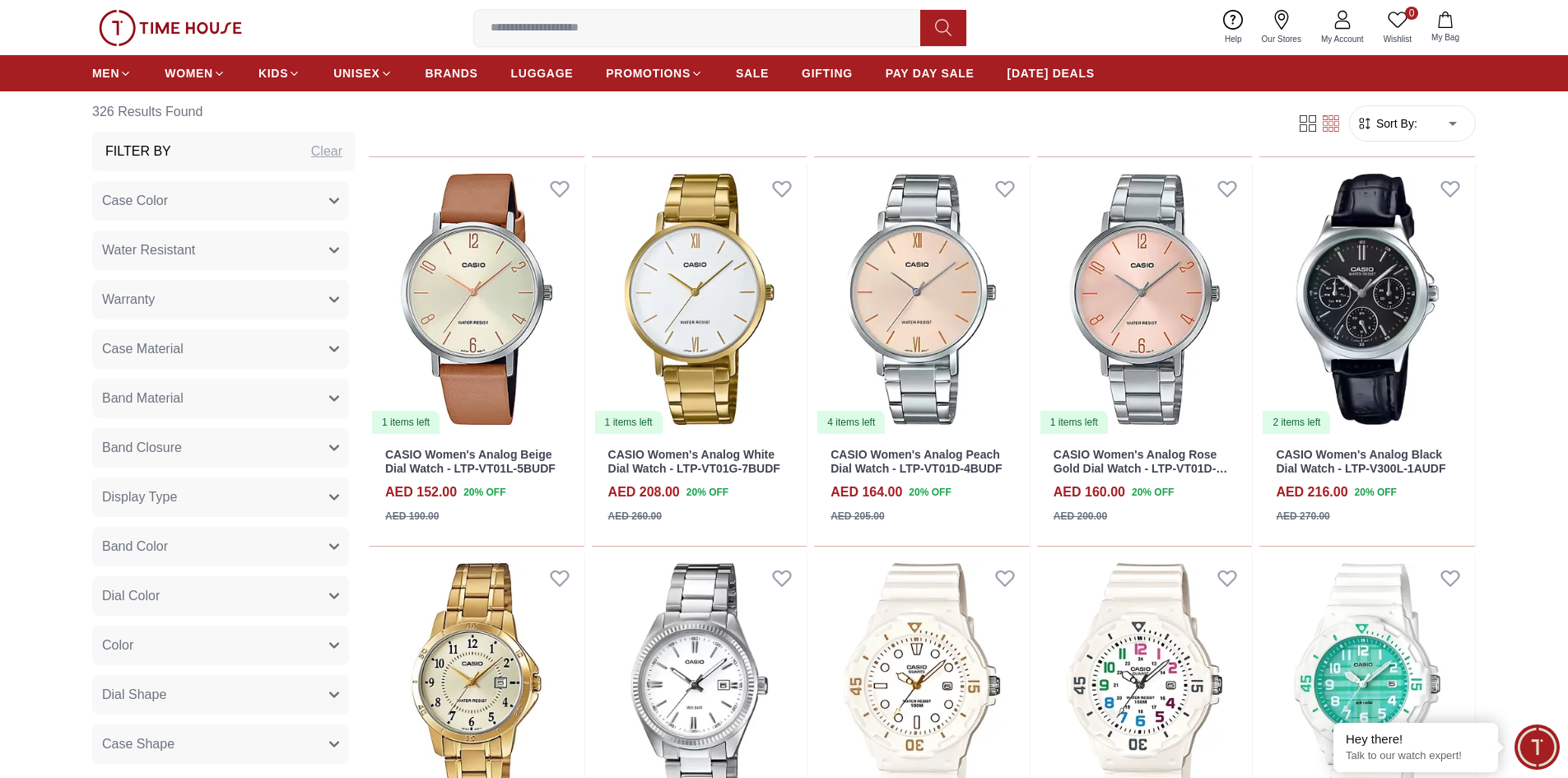
scroll to position [18600, 0]
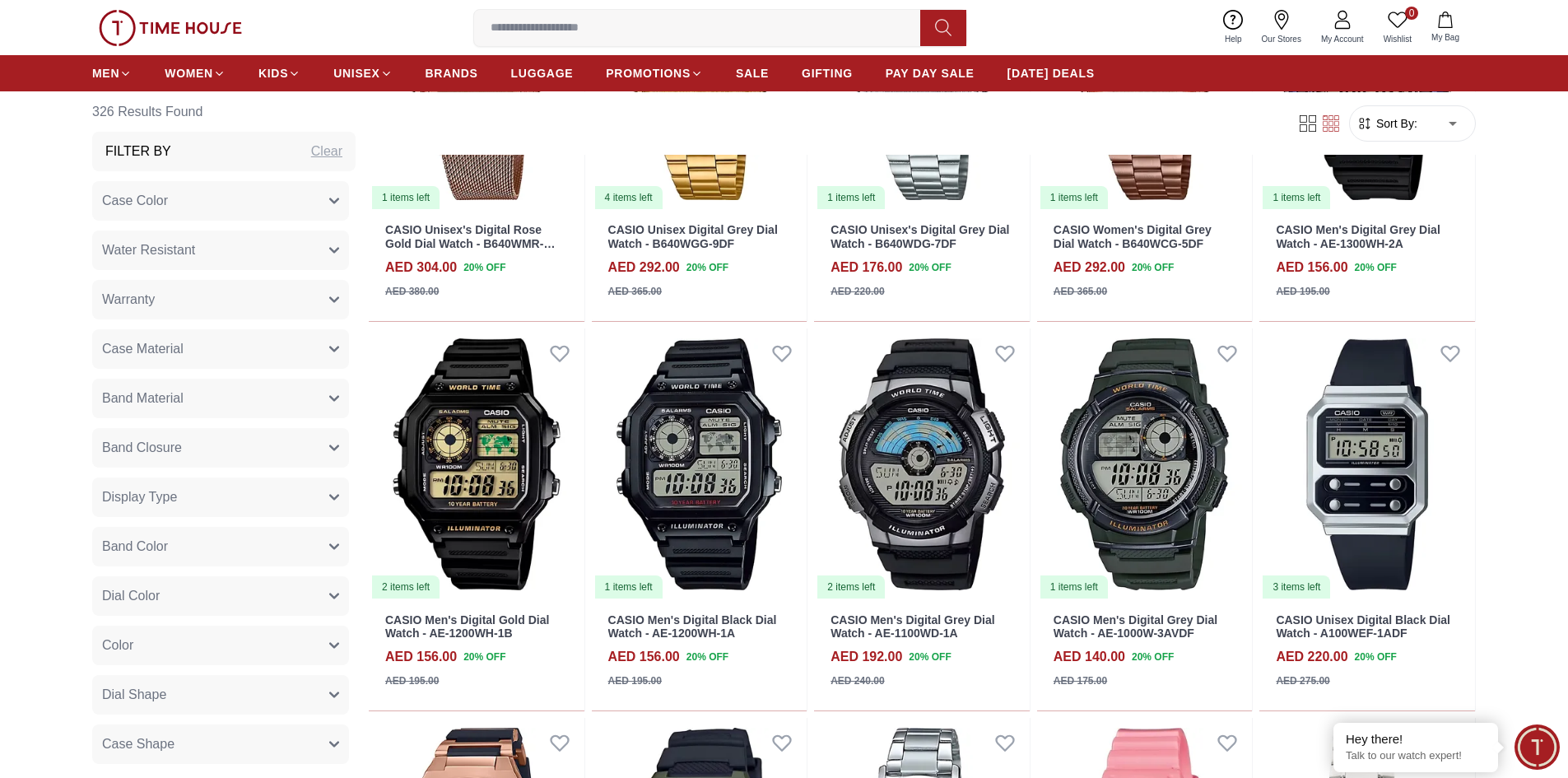
scroll to position [19750, 0]
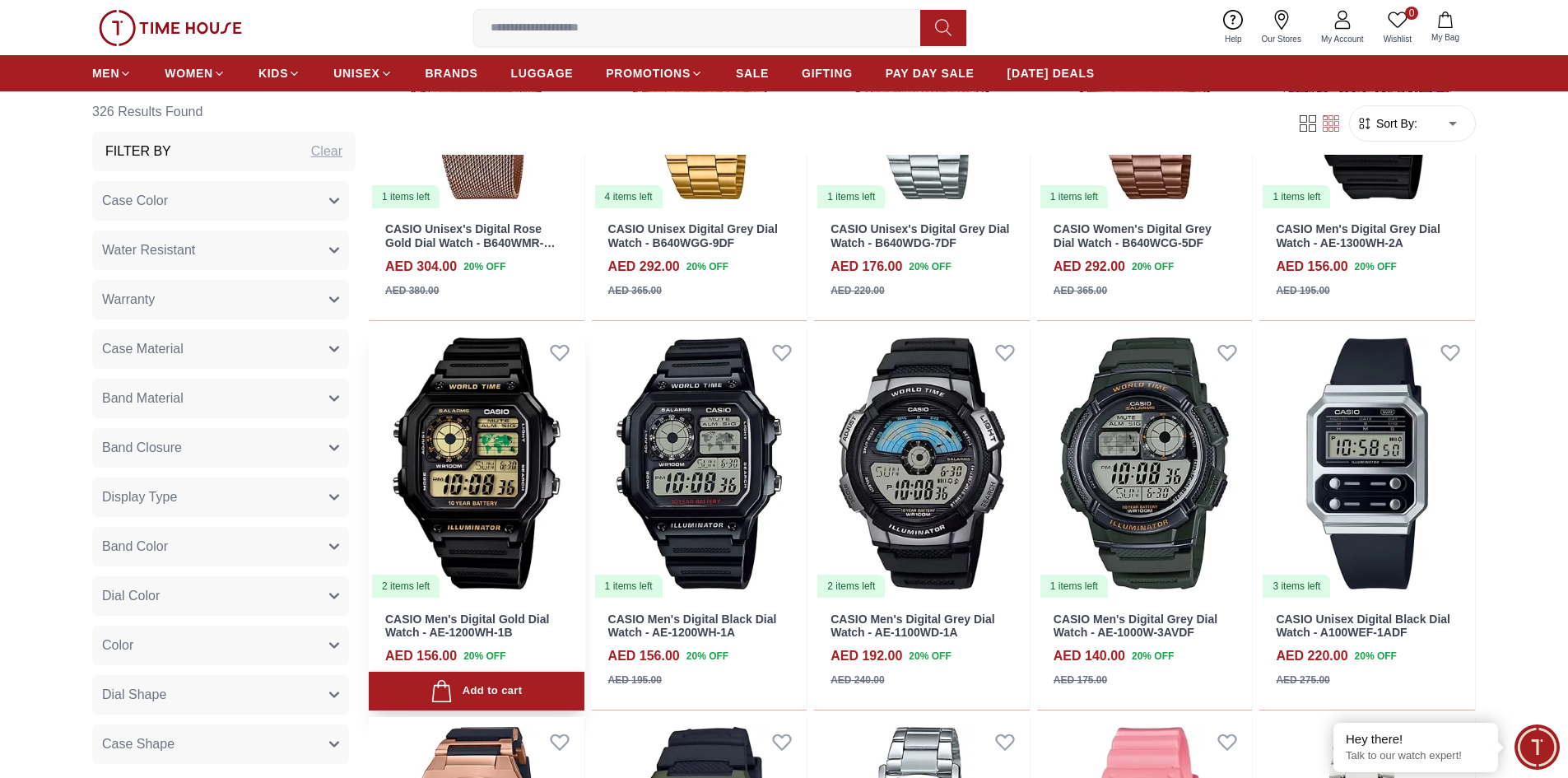
click at [472, 695] on div "Add to cart" at bounding box center [476, 691] width 92 height 22
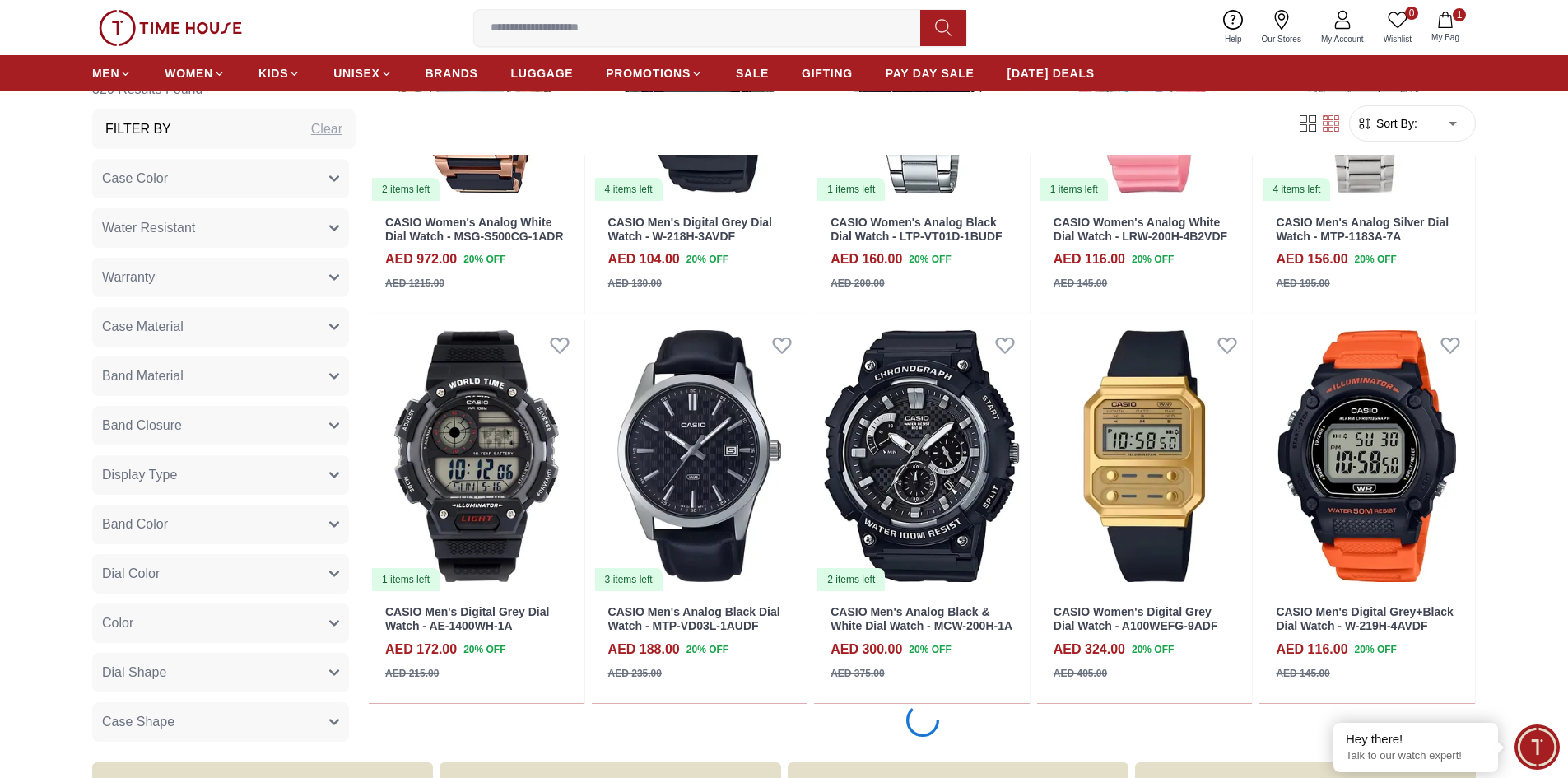
scroll to position [20573, 0]
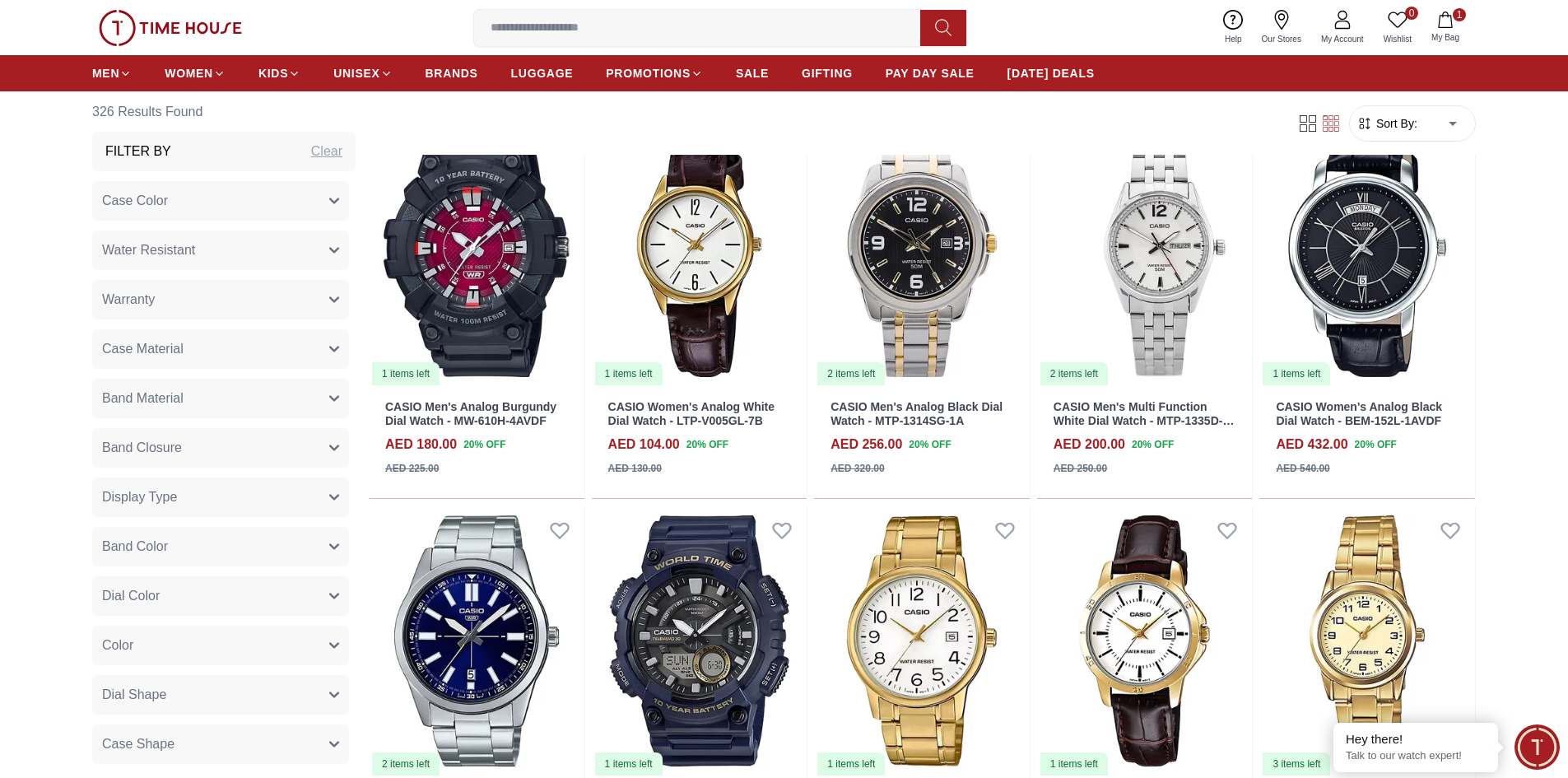
scroll to position [22114, 0]
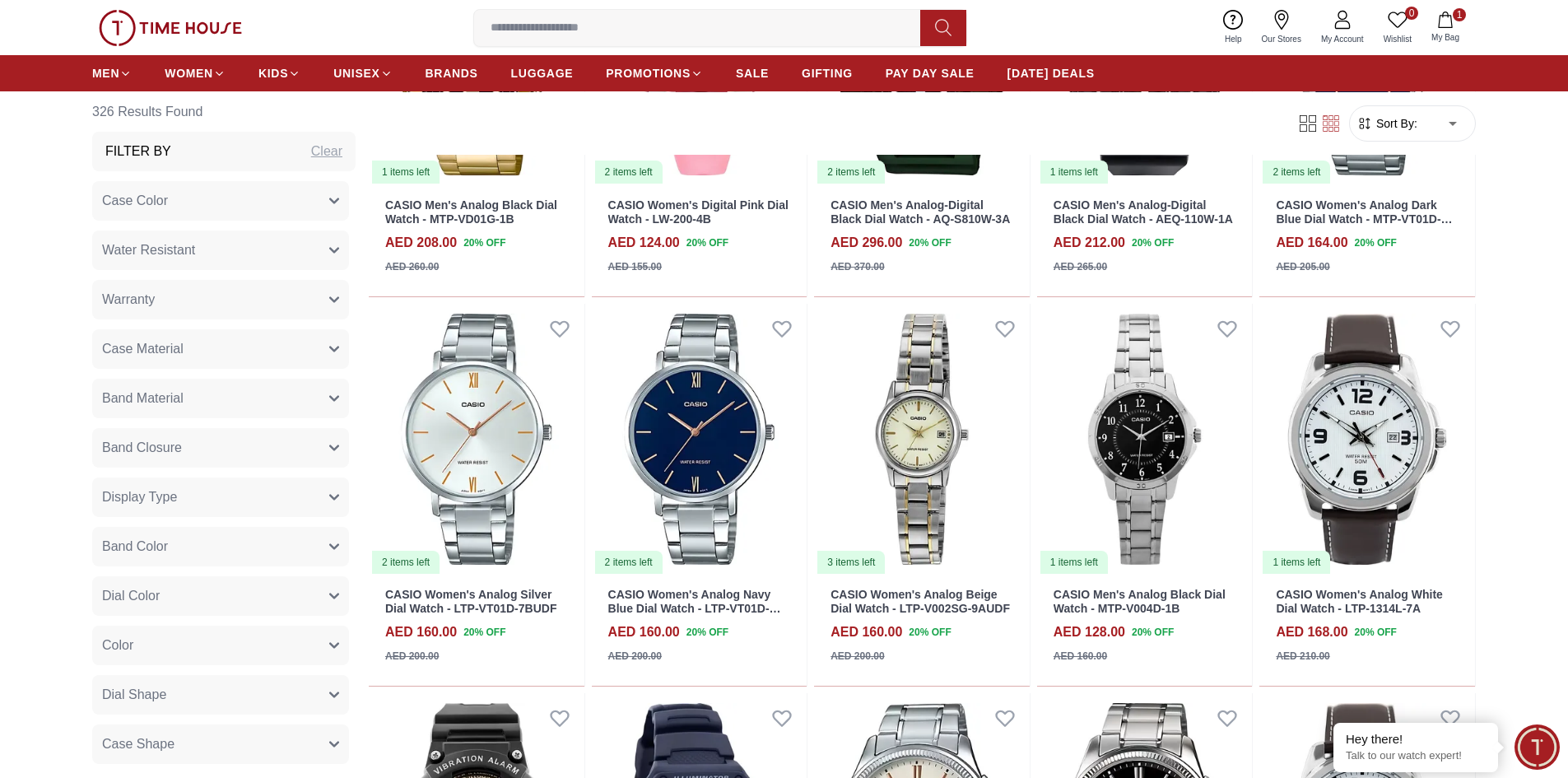
scroll to position [23690, 0]
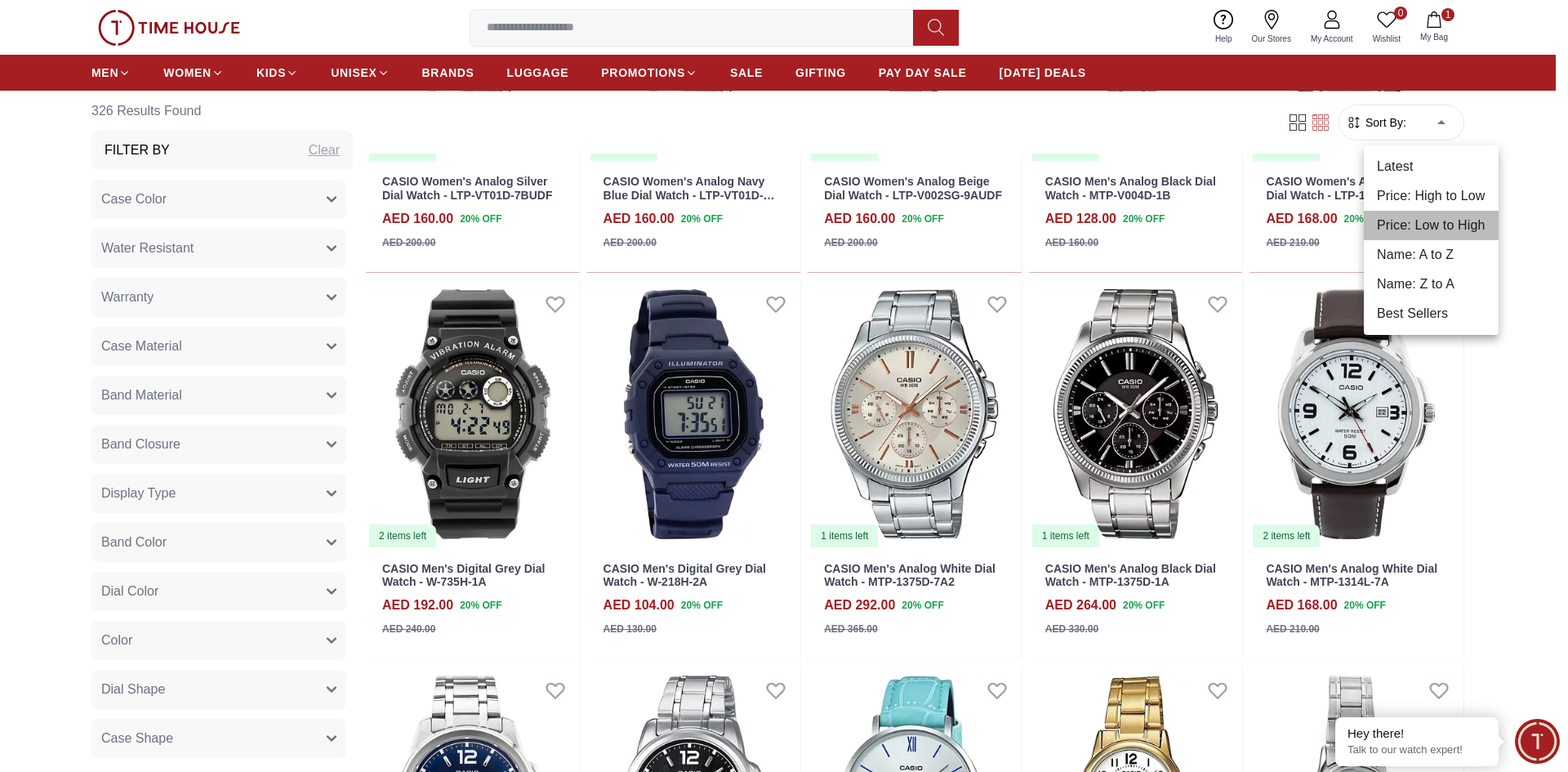
click at [1437, 221] on li "Price: Low to High" at bounding box center [1432, 225] width 135 height 30
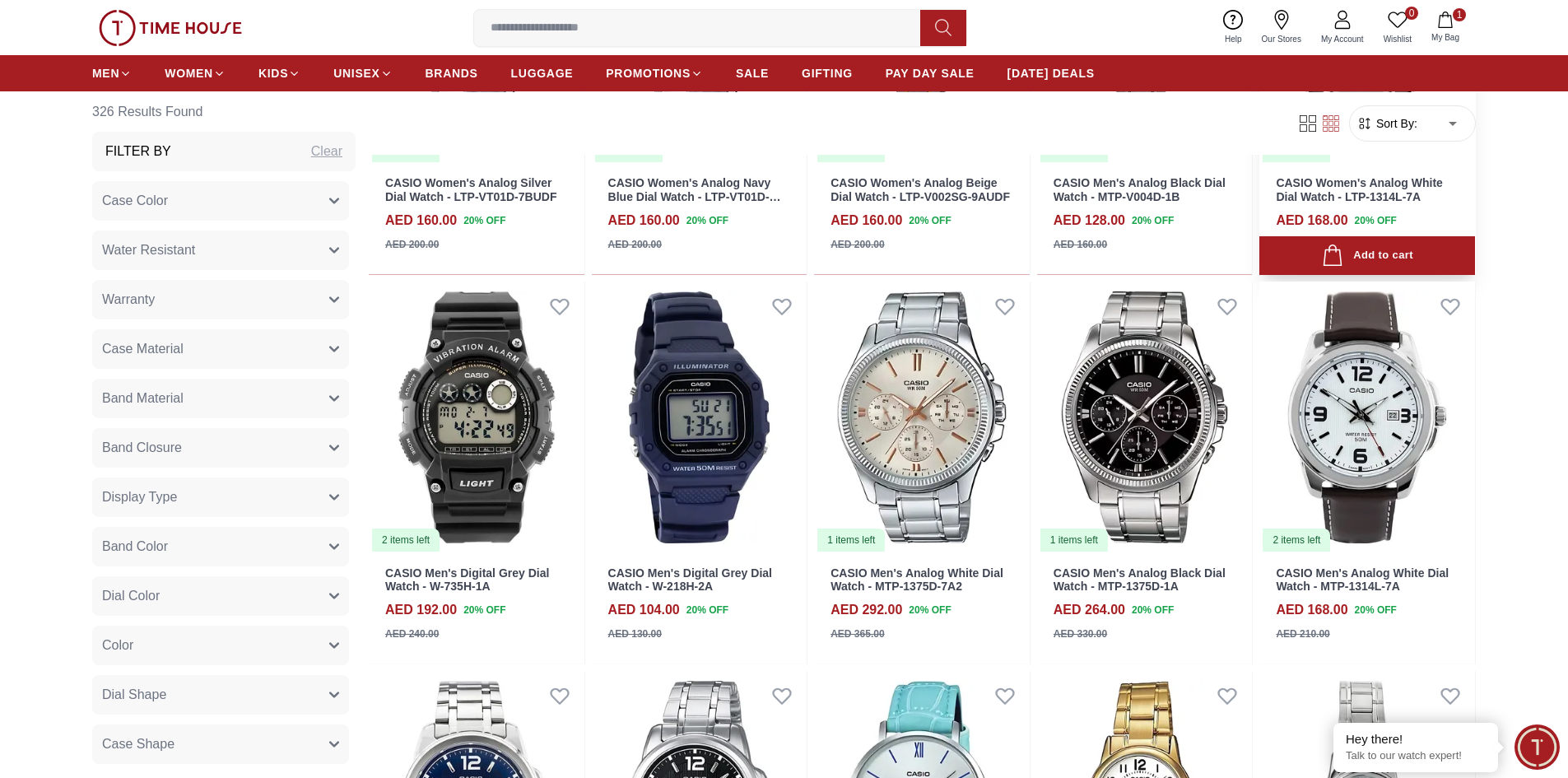
type input "*"
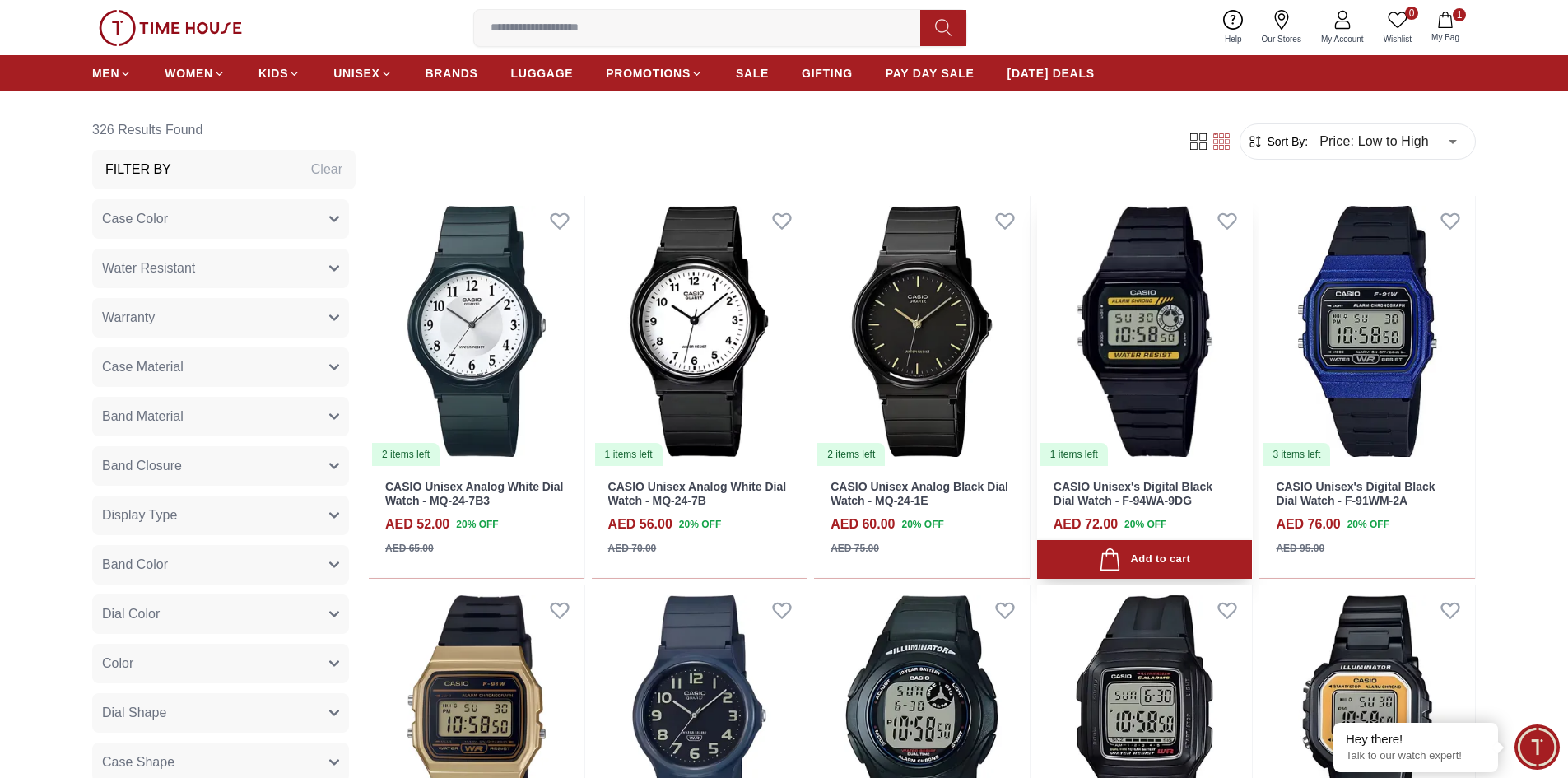
scroll to position [1069, 0]
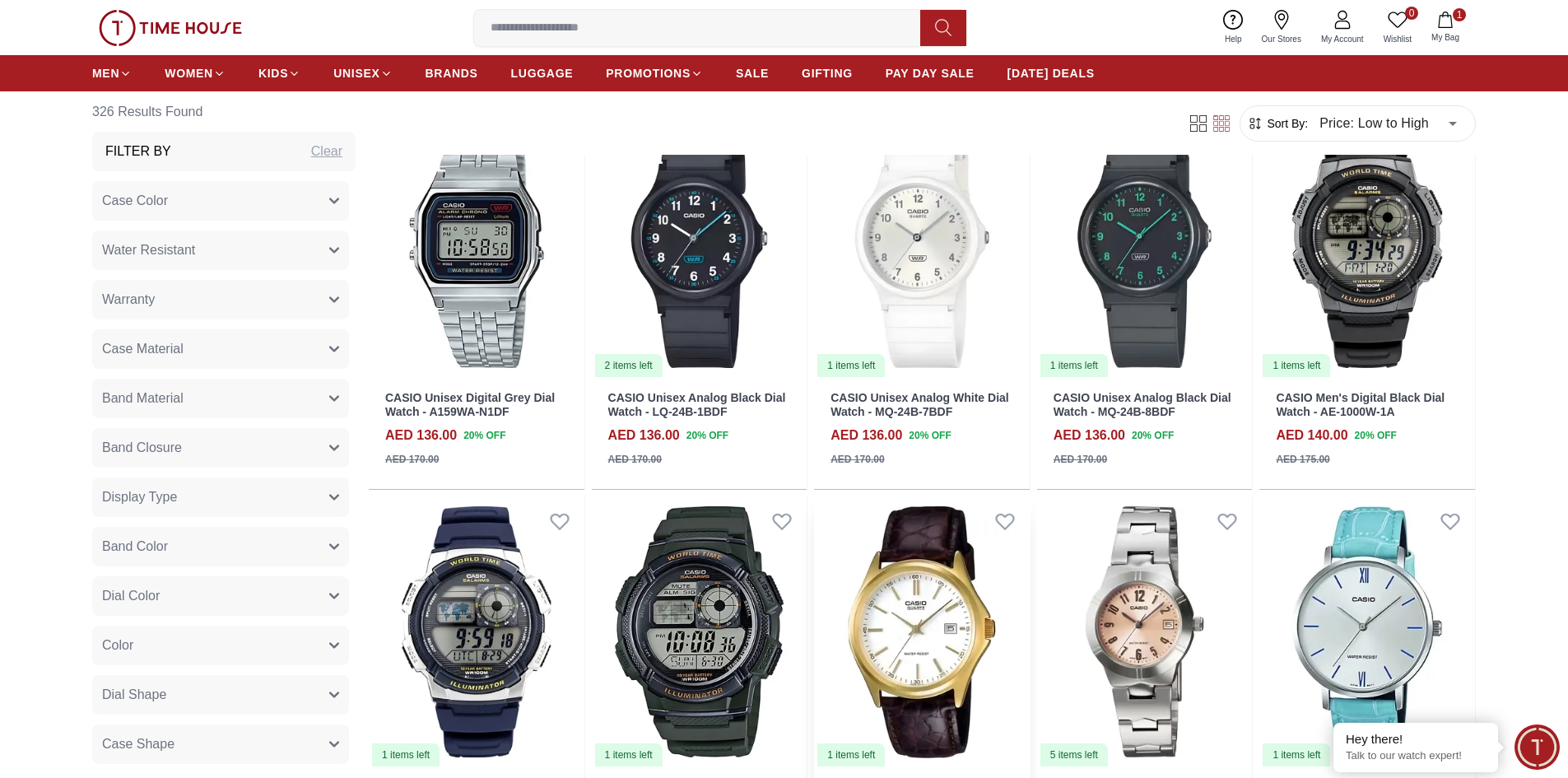
scroll to position [5805, 0]
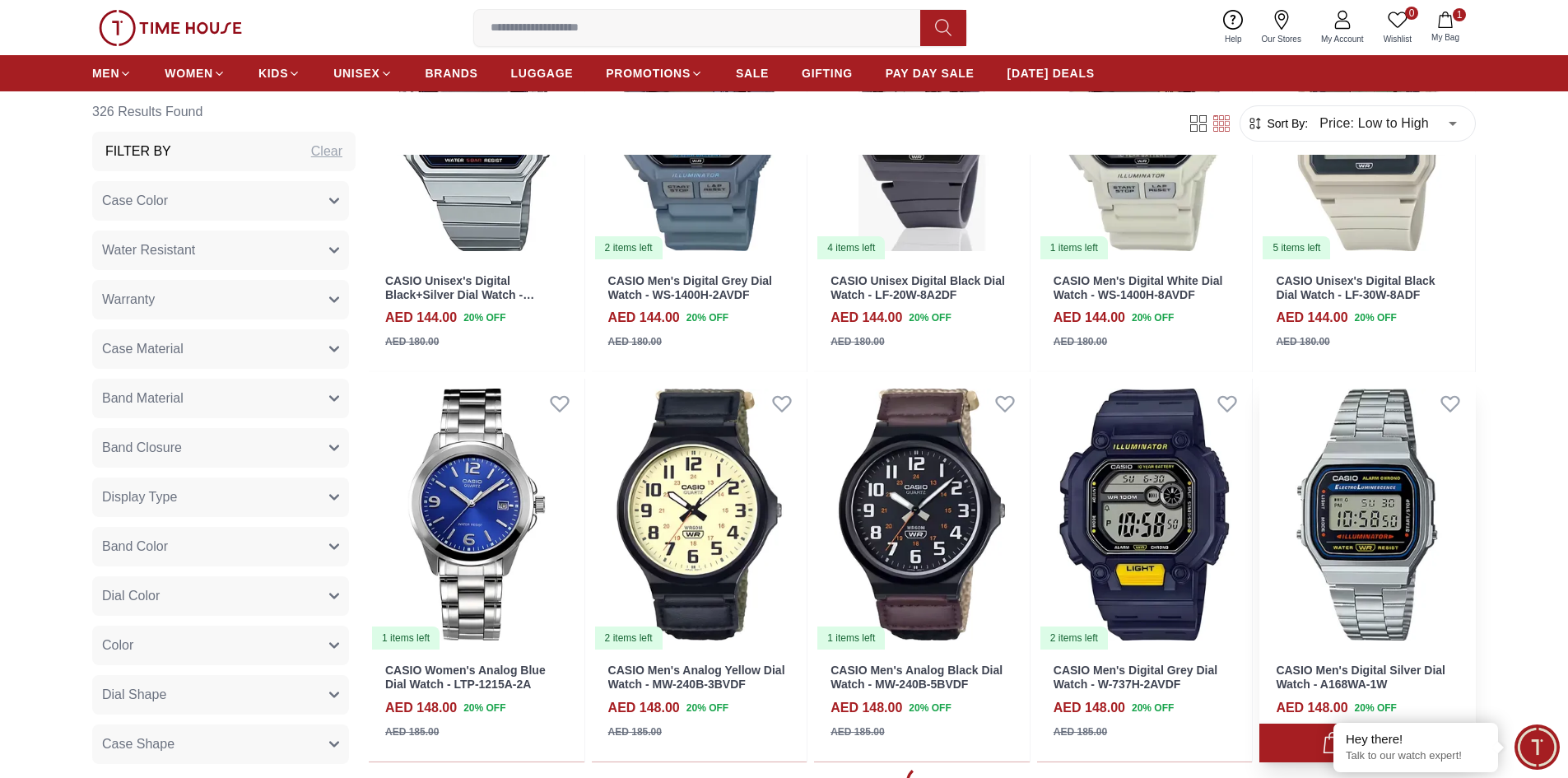
scroll to position [6464, 0]
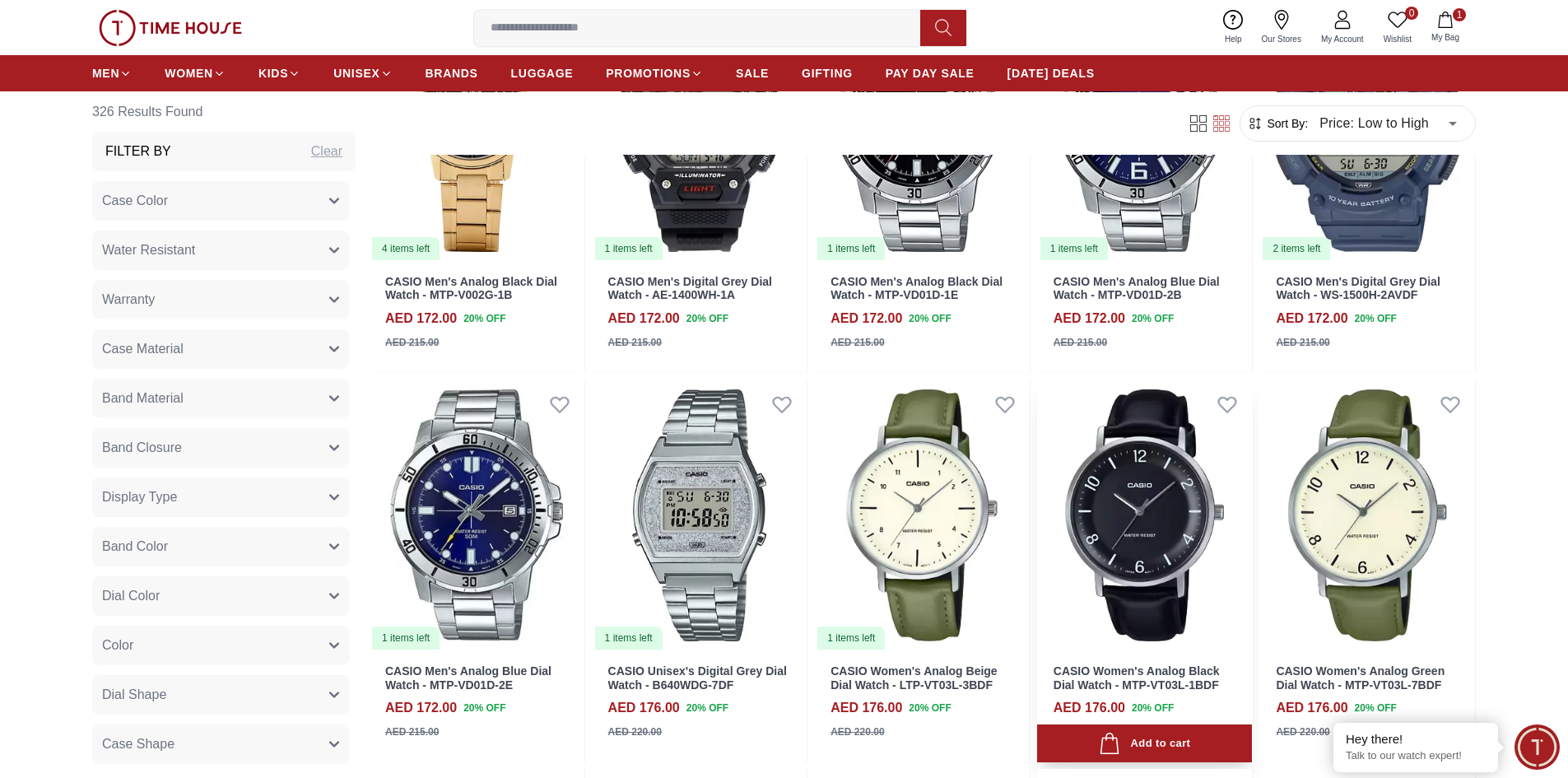
scroll to position [11050, 0]
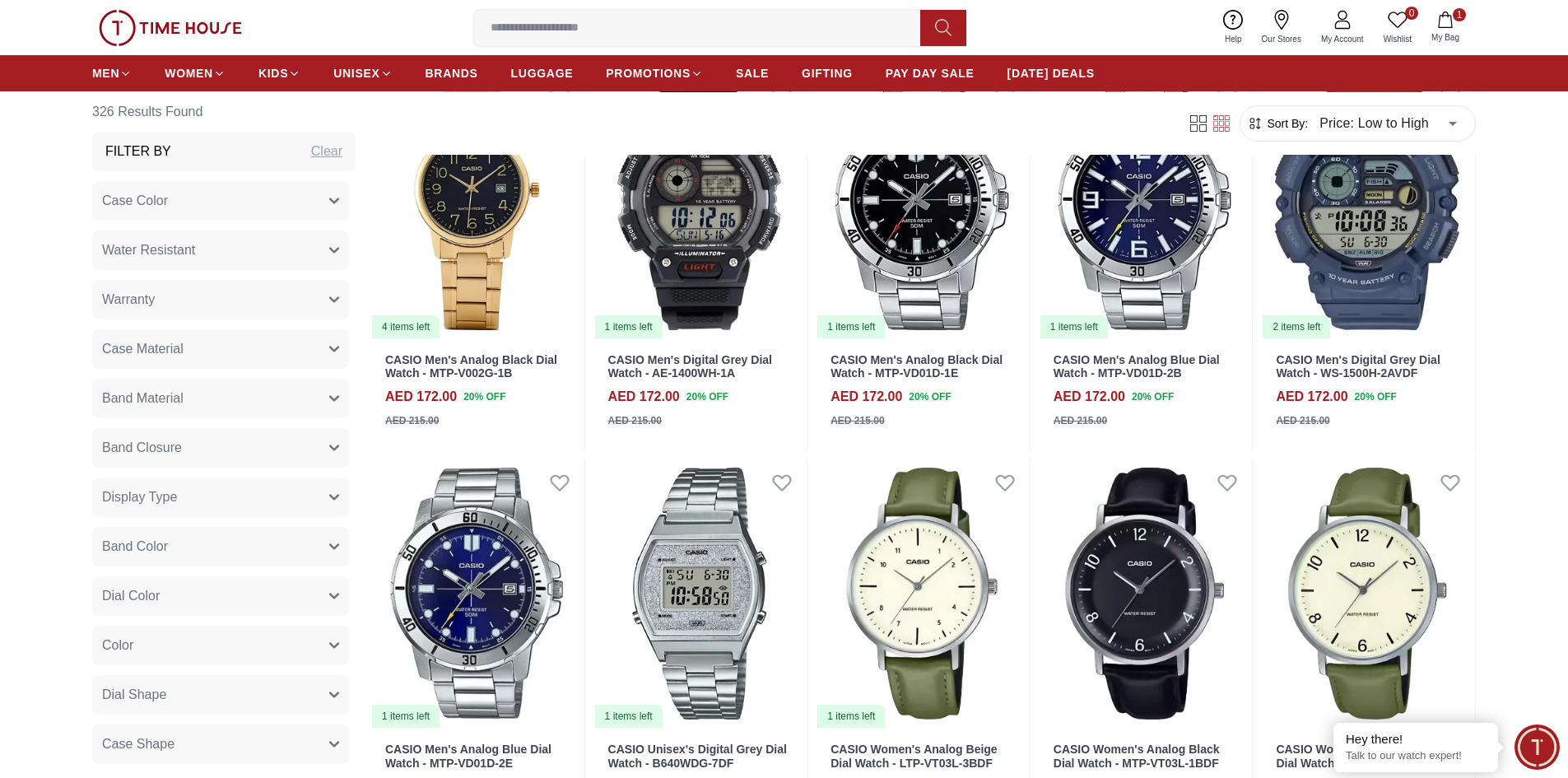
click at [318, 405] on button "Band Material" at bounding box center [221, 399] width 257 height 40
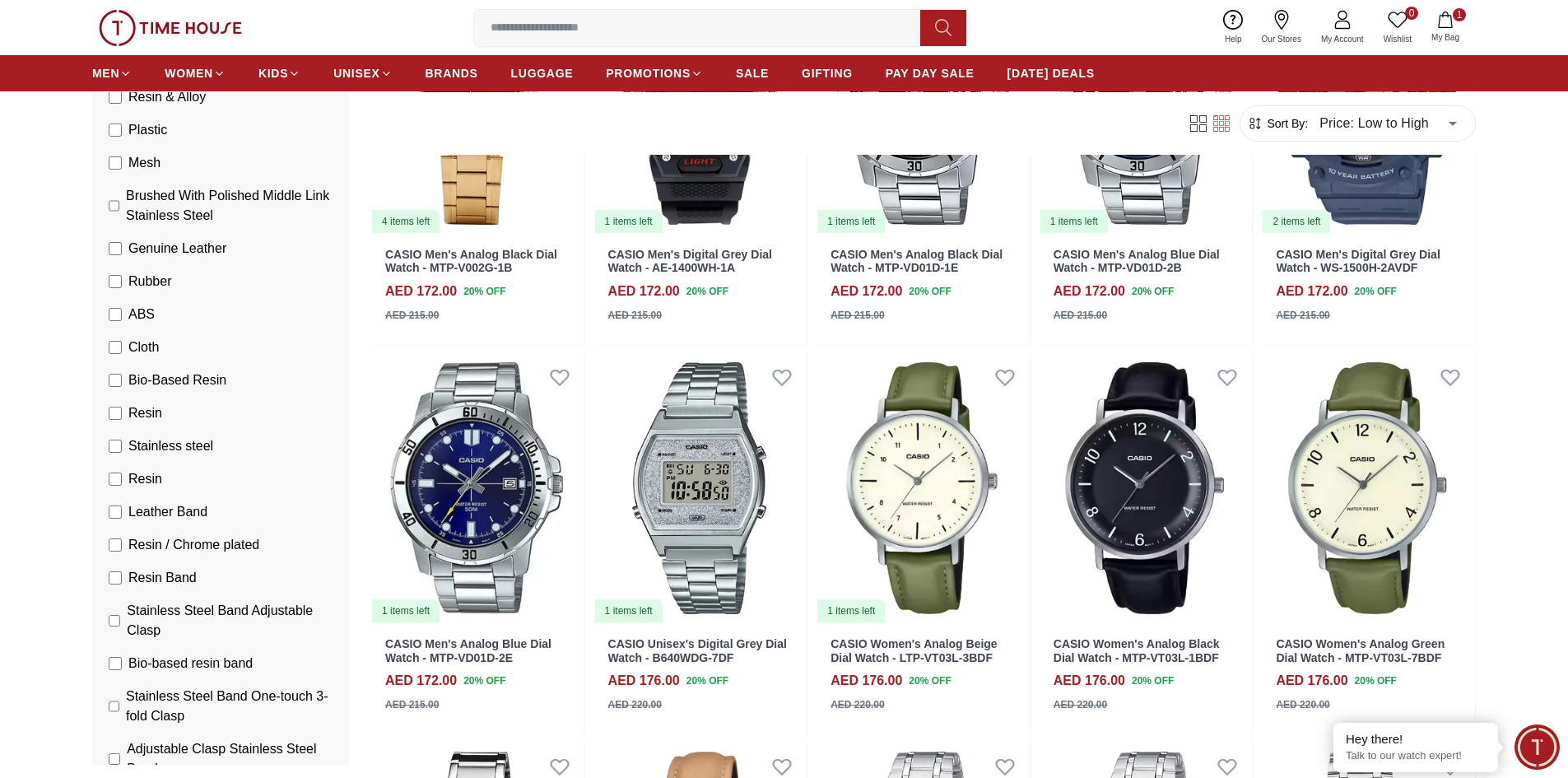
scroll to position [11461, 0]
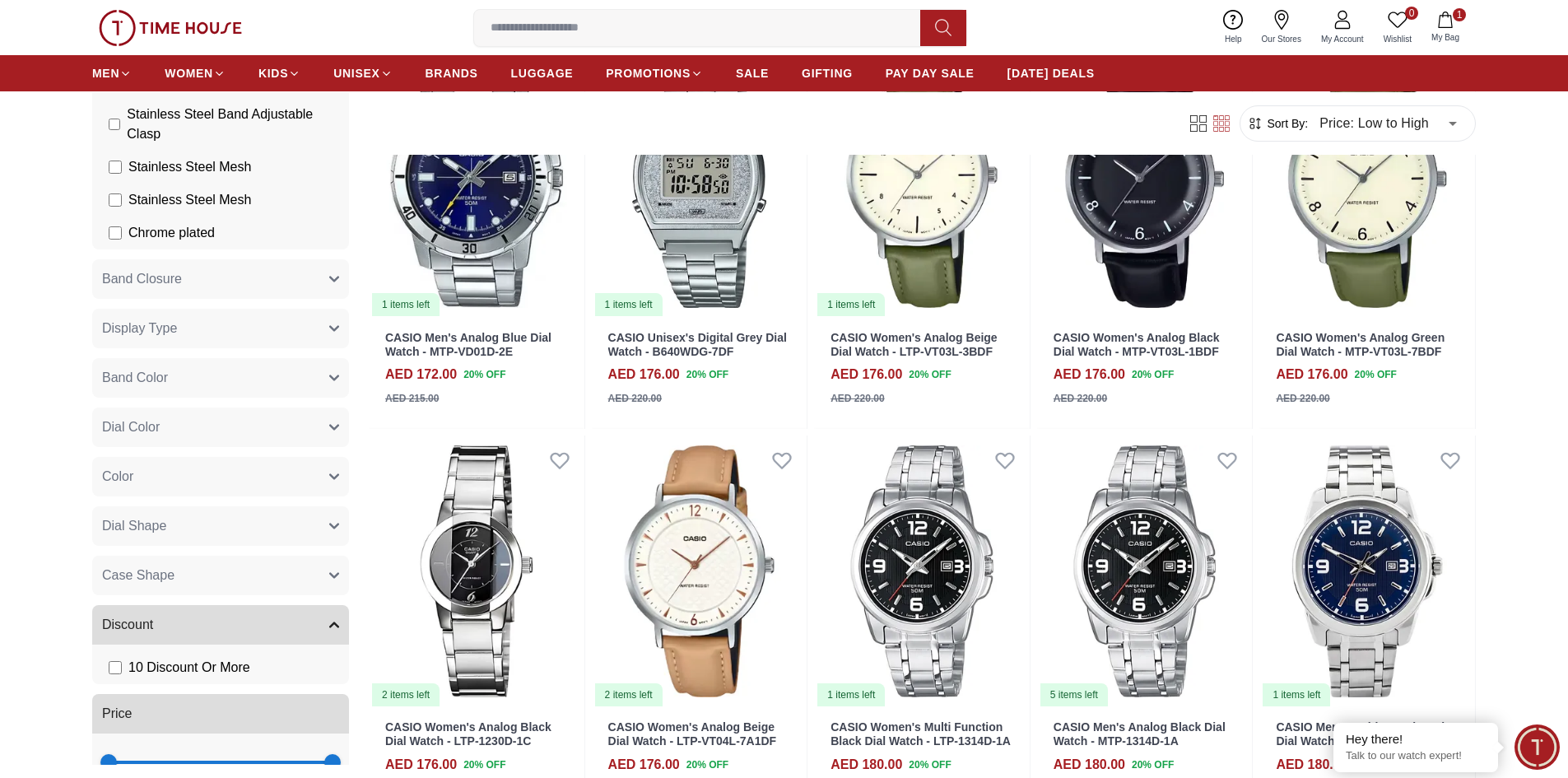
scroll to position [2033, 0]
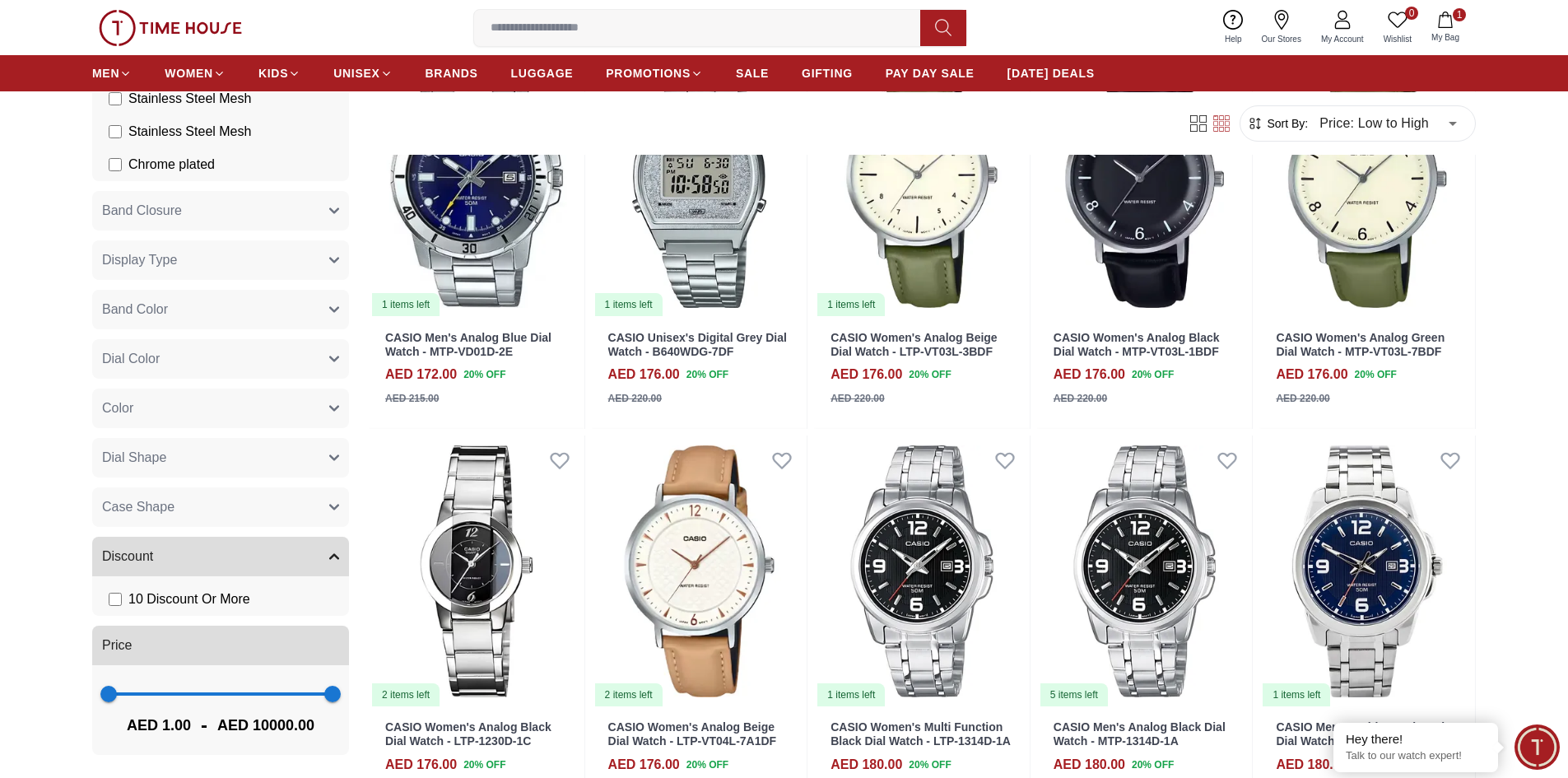
click at [277, 508] on button "Case Shape" at bounding box center [221, 507] width 257 height 40
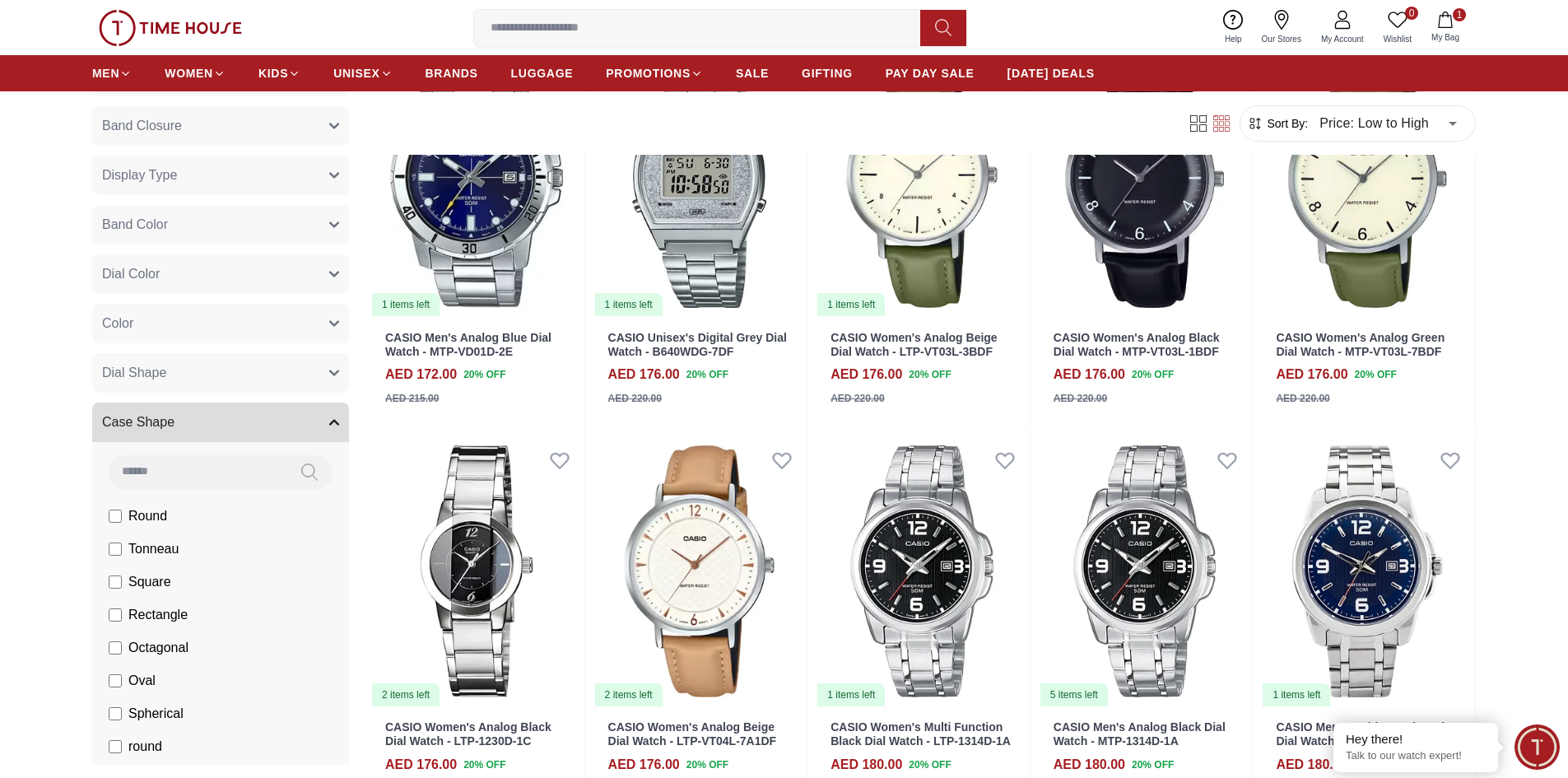
scroll to position [2197, 0]
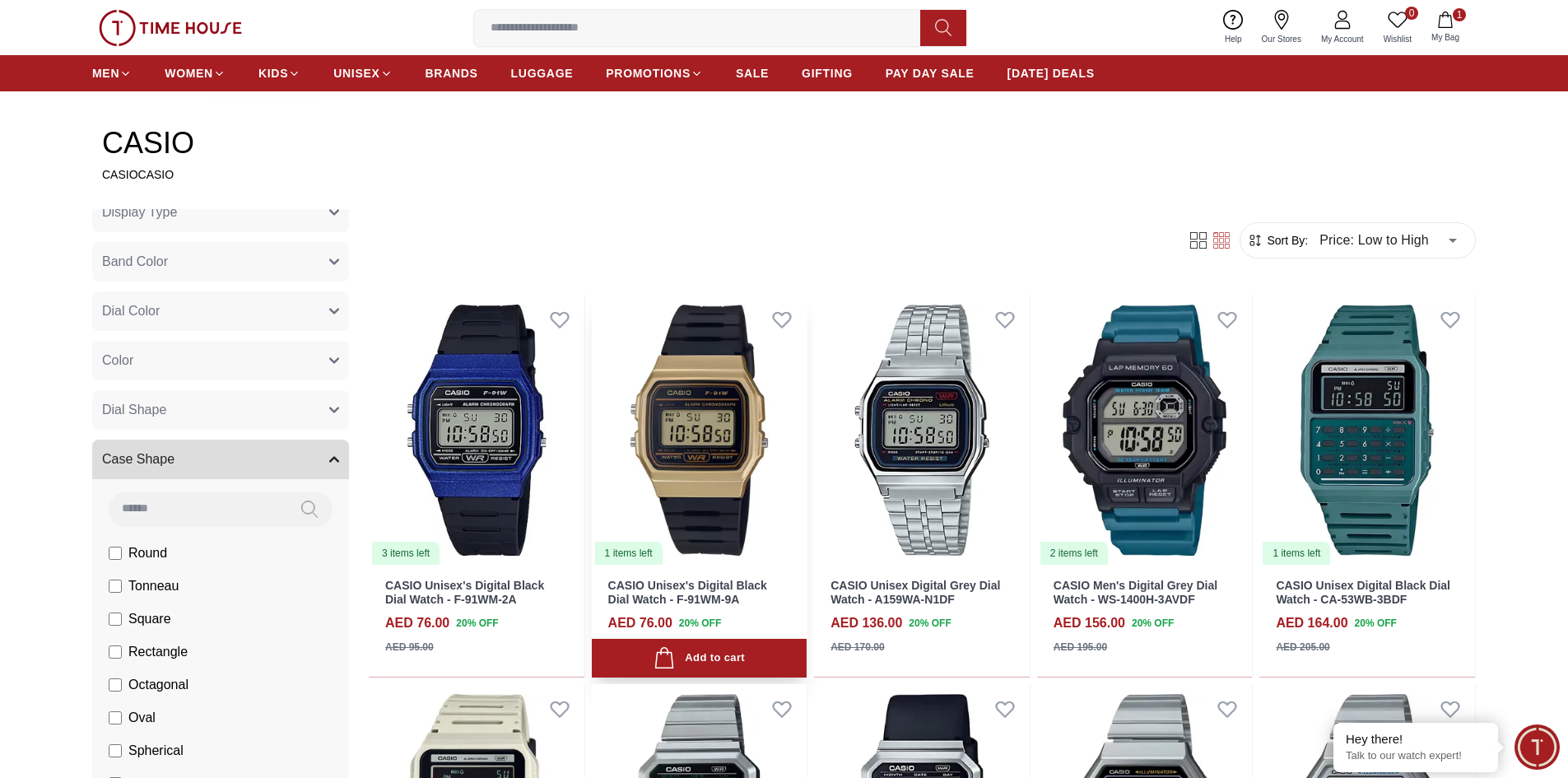
scroll to position [695, 0]
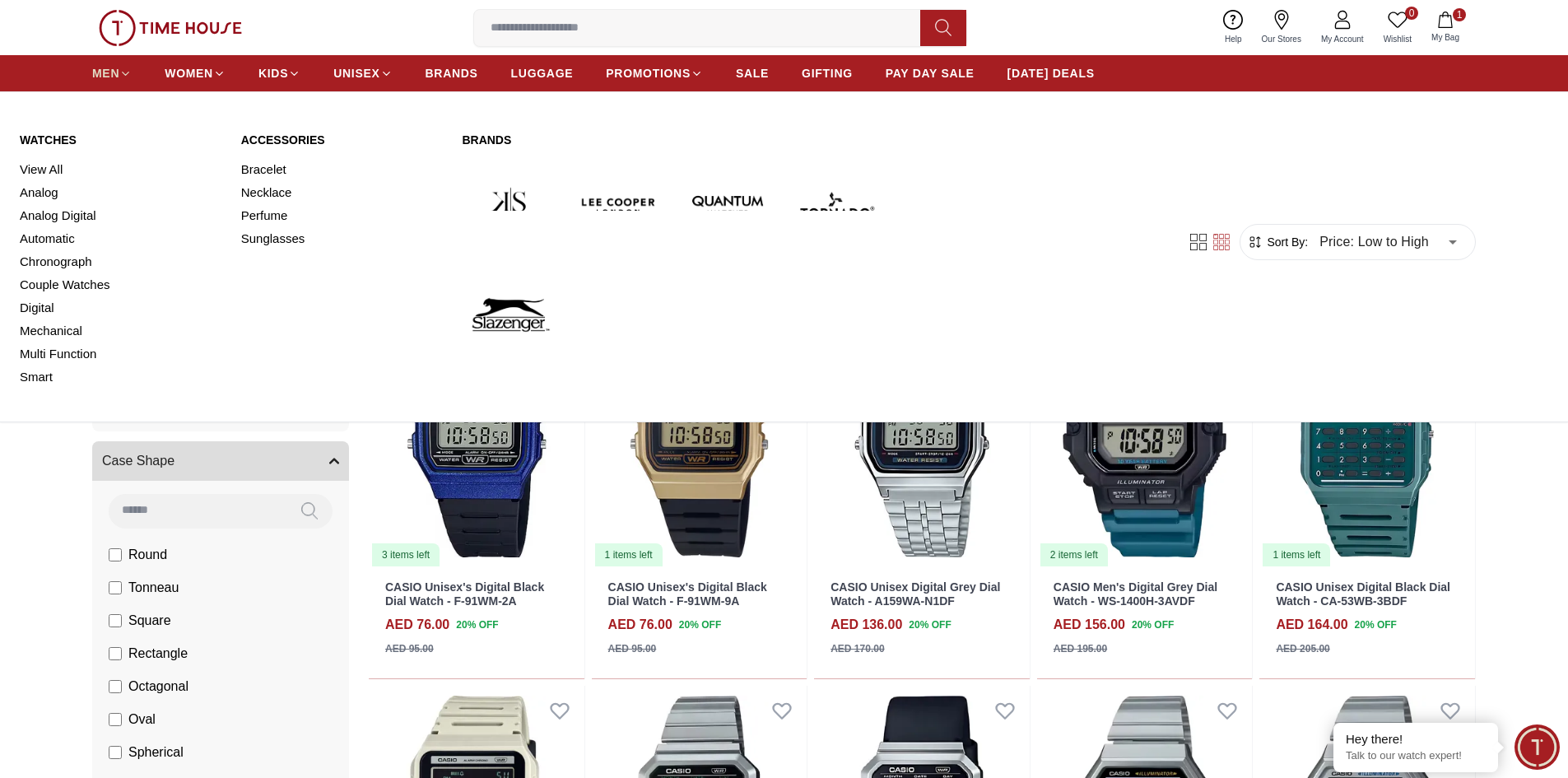
click at [114, 70] on span "MEN" at bounding box center [106, 74] width 27 height 16
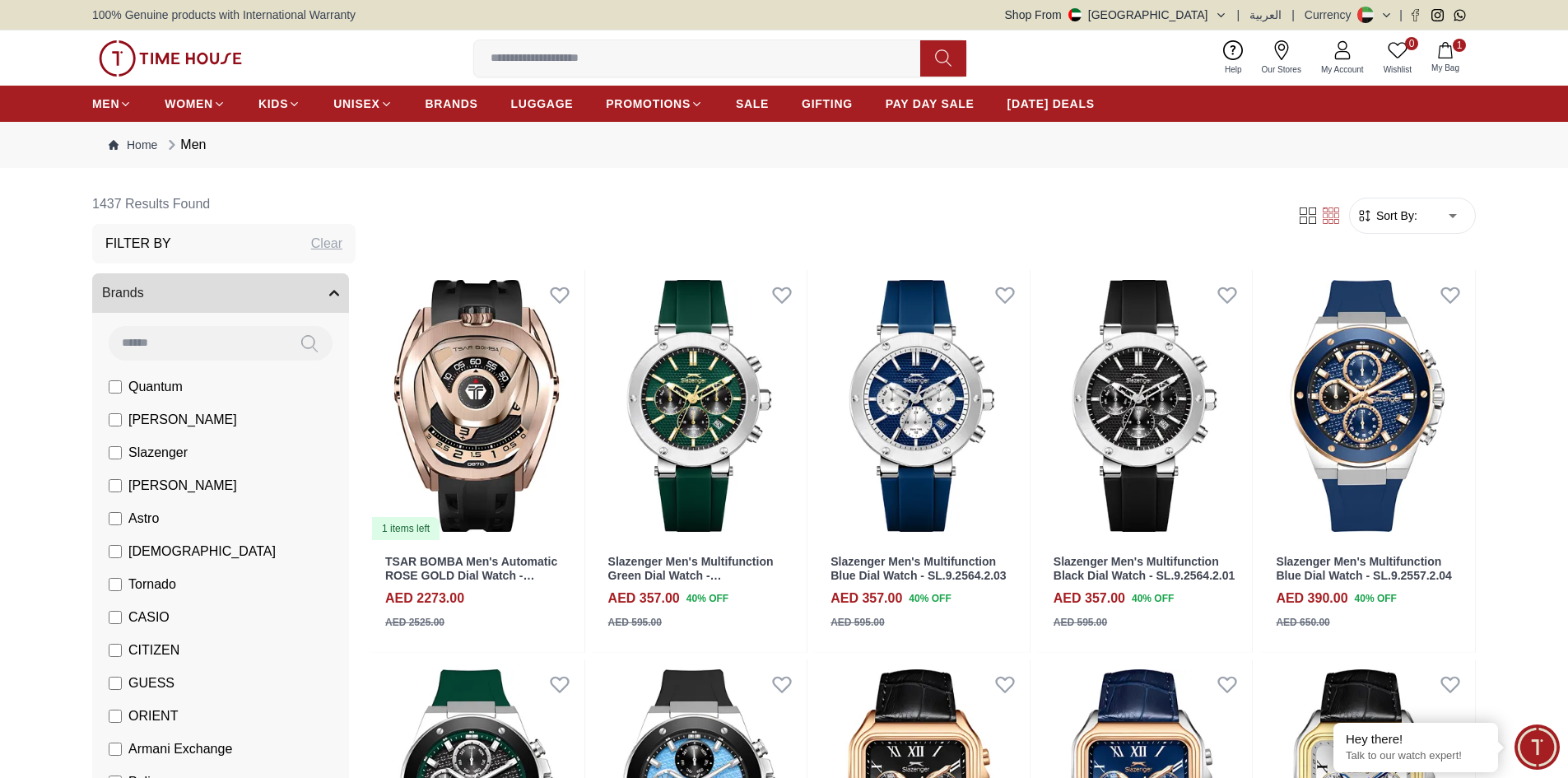
scroll to position [330, 0]
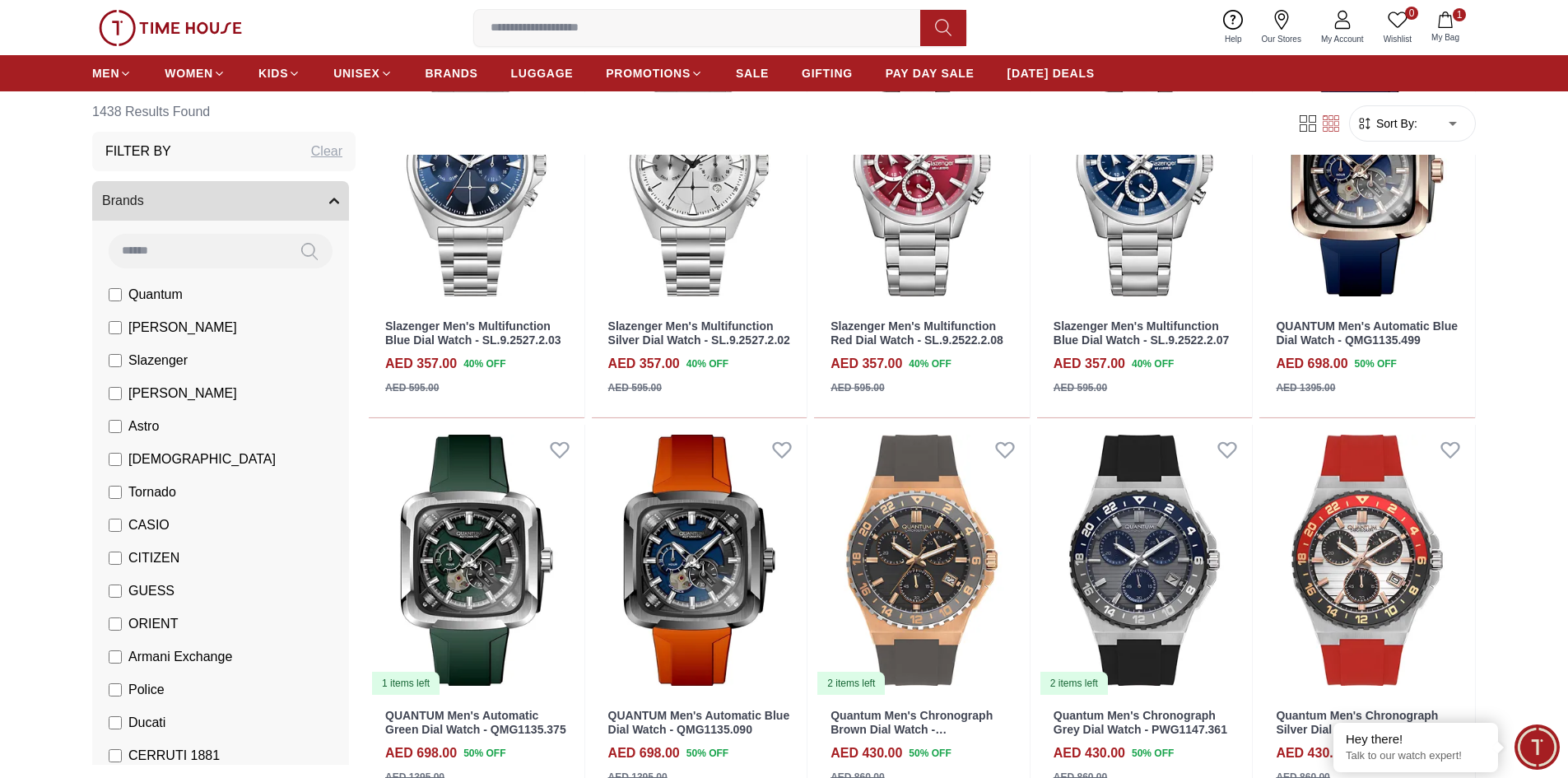
scroll to position [1804, 0]
